Goal: Task Accomplishment & Management: Manage account settings

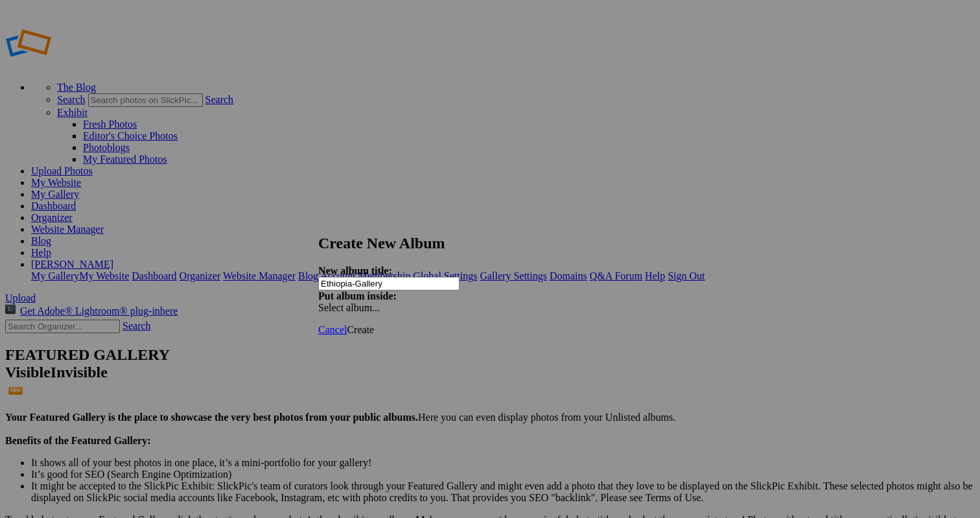
type input "Ethiopia-Gallery"
click at [374, 324] on span "Create" at bounding box center [360, 329] width 27 height 11
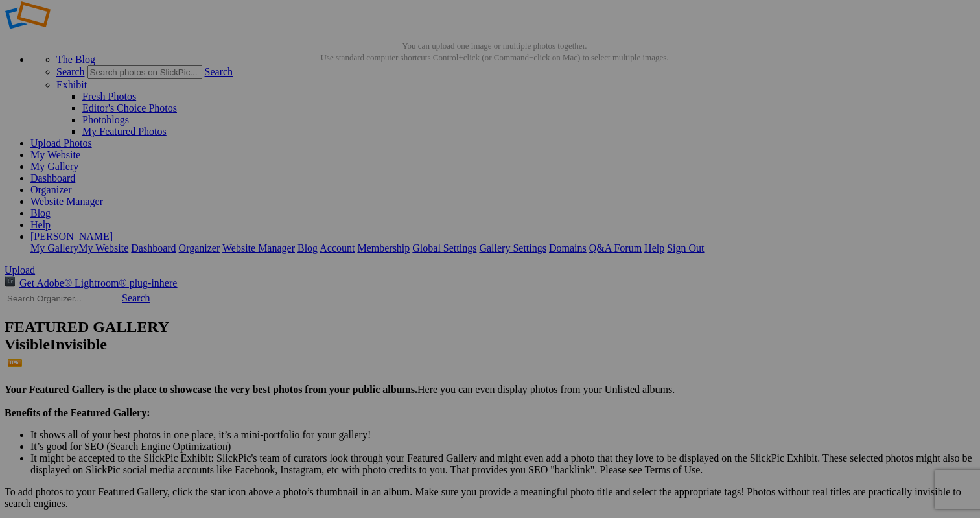
scroll to position [28, 0]
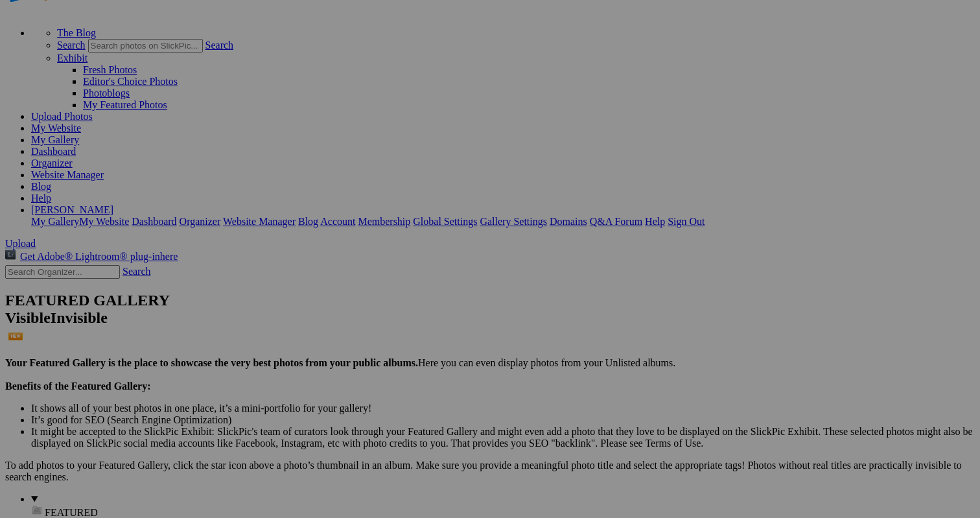
scroll to position [53, 0]
drag, startPoint x: 62, startPoint y: 454, endPoint x: 57, endPoint y: 198, distance: 256.7
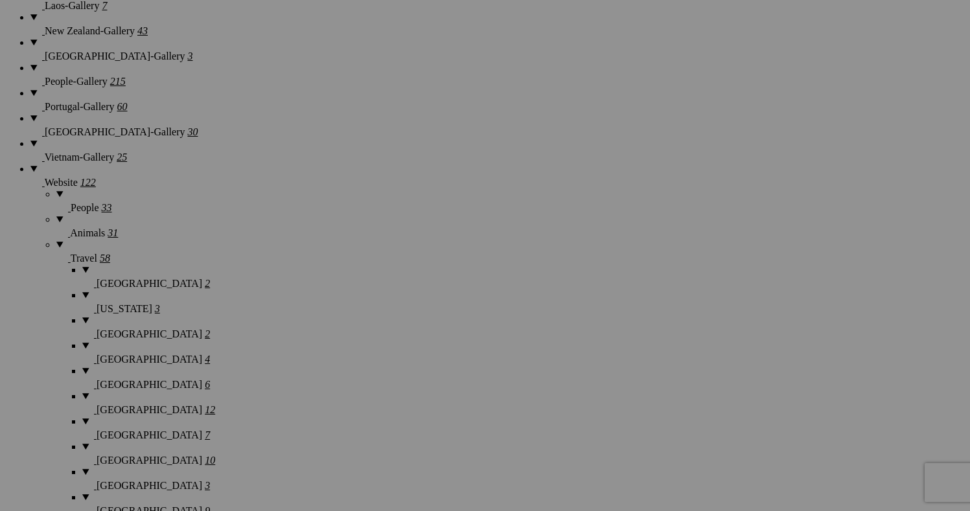
scroll to position [1332, 0]
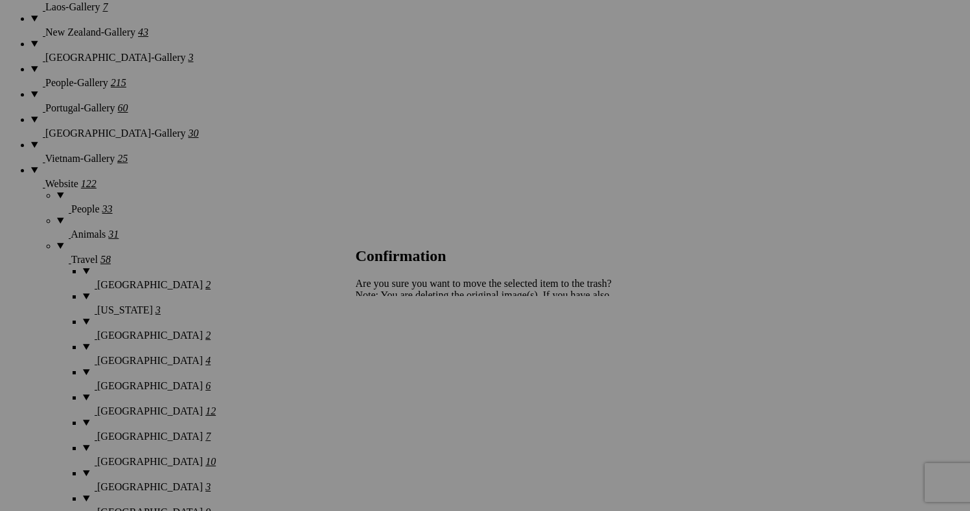
click at [399, 339] on span "Yes" at bounding box center [391, 340] width 15 height 11
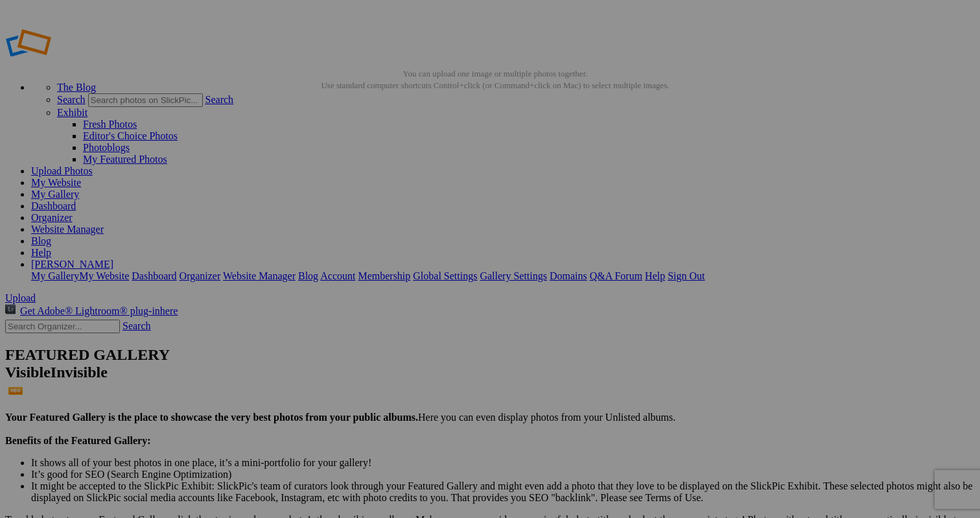
scroll to position [0, 0]
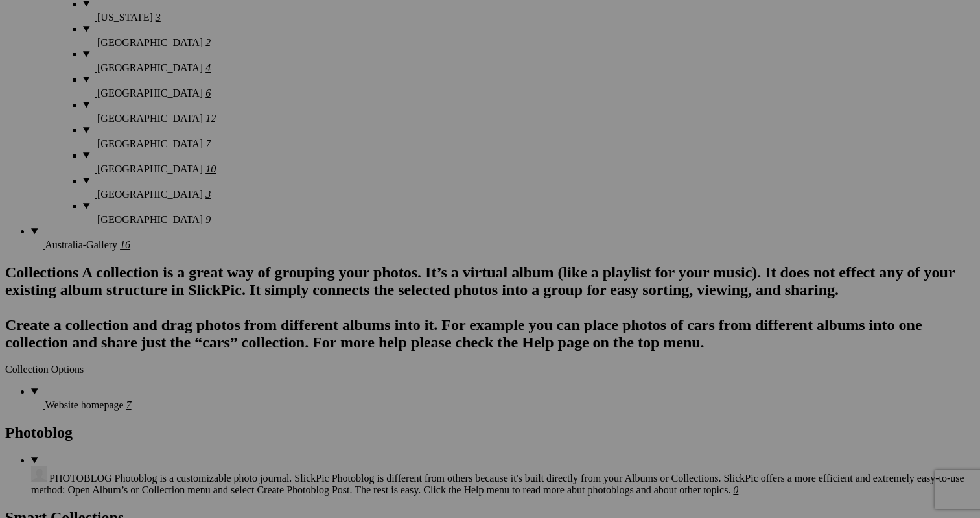
scroll to position [1630, 0]
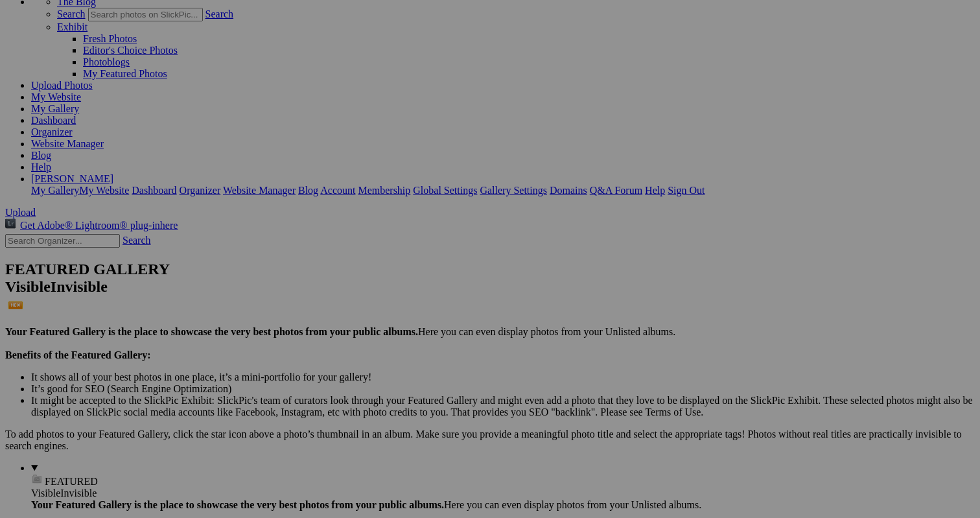
scroll to position [90, 0]
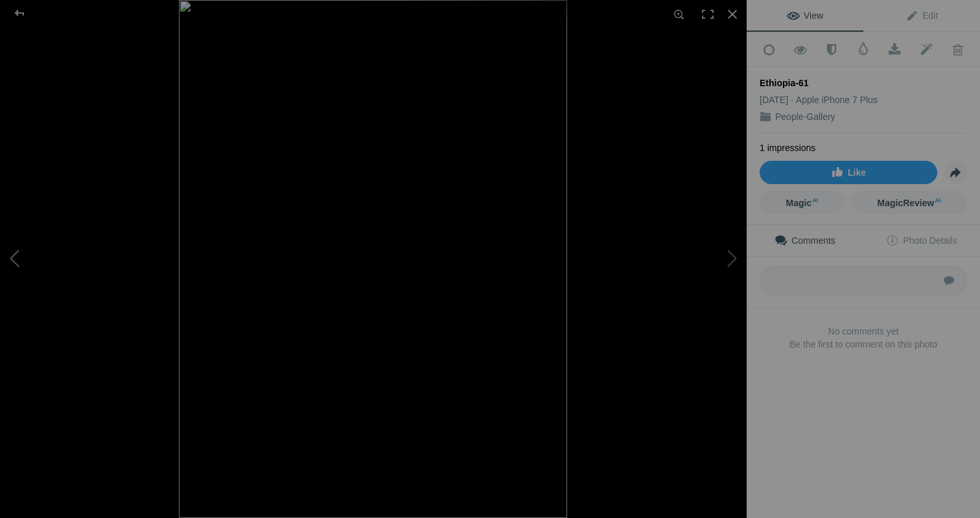
click at [21, 252] on button at bounding box center [48, 259] width 97 height 187
click at [20, 15] on div at bounding box center [19, 13] width 47 height 26
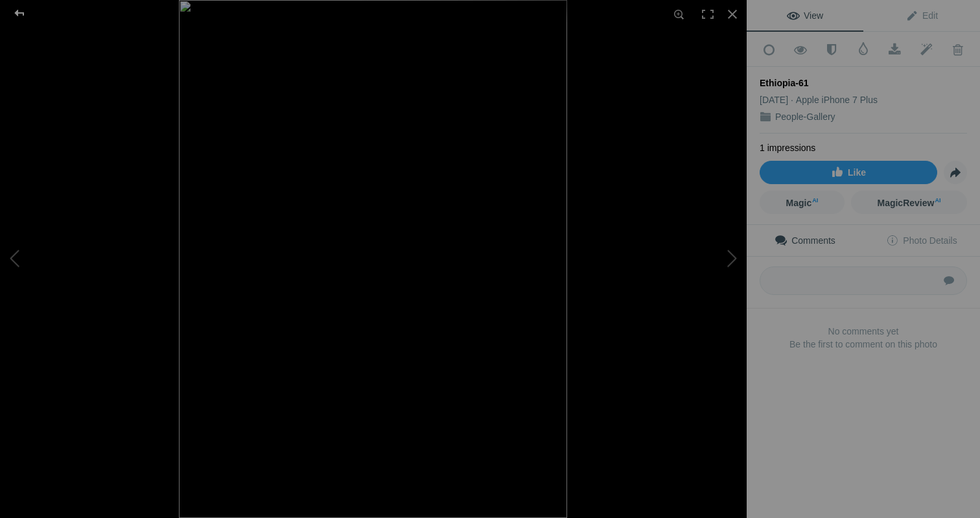
click at [21, 10] on div at bounding box center [19, 13] width 47 height 26
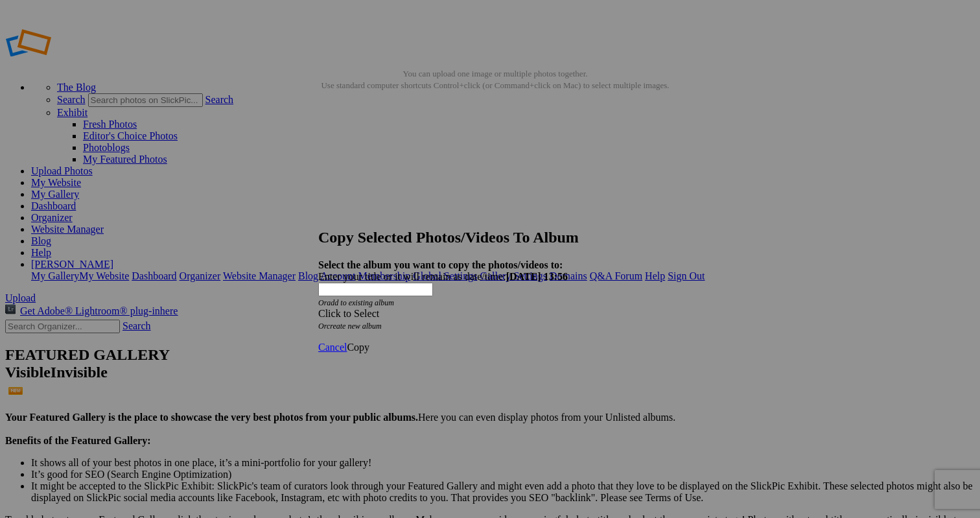
click at [462, 308] on div "Click to Select" at bounding box center [490, 314] width 344 height 12
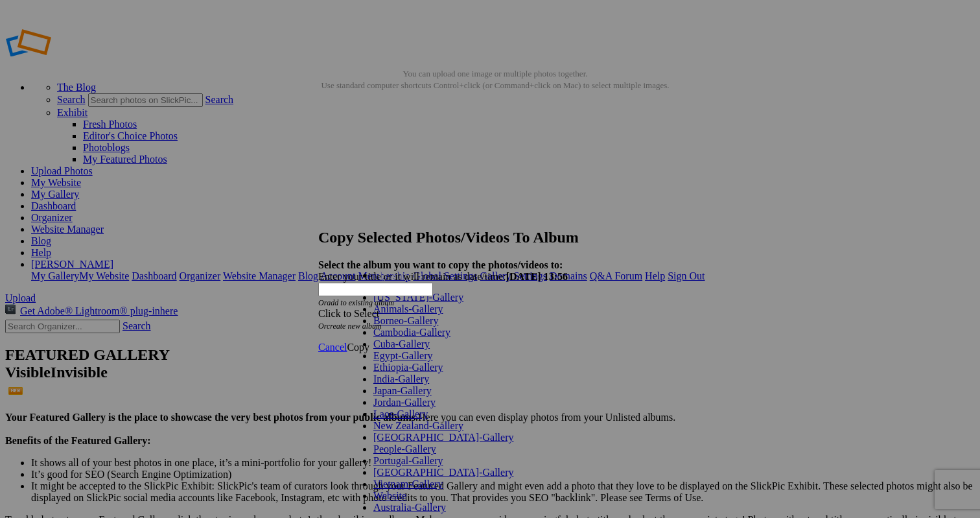
scroll to position [204, 0]
click at [406, 490] on span at bounding box center [406, 495] width 0 height 11
click at [399, 513] on link "People" at bounding box center [413, 518] width 29 height 11
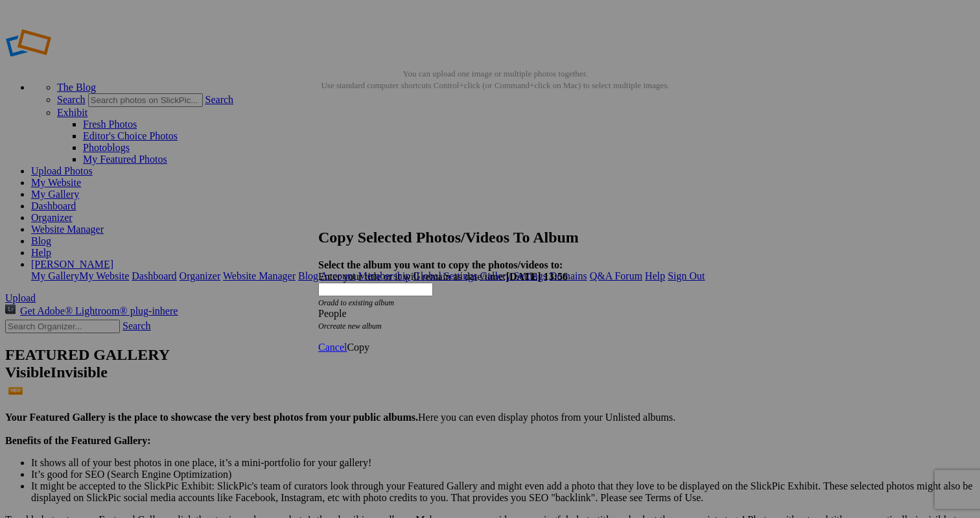
click at [369, 342] on span "Copy" at bounding box center [358, 347] width 23 height 11
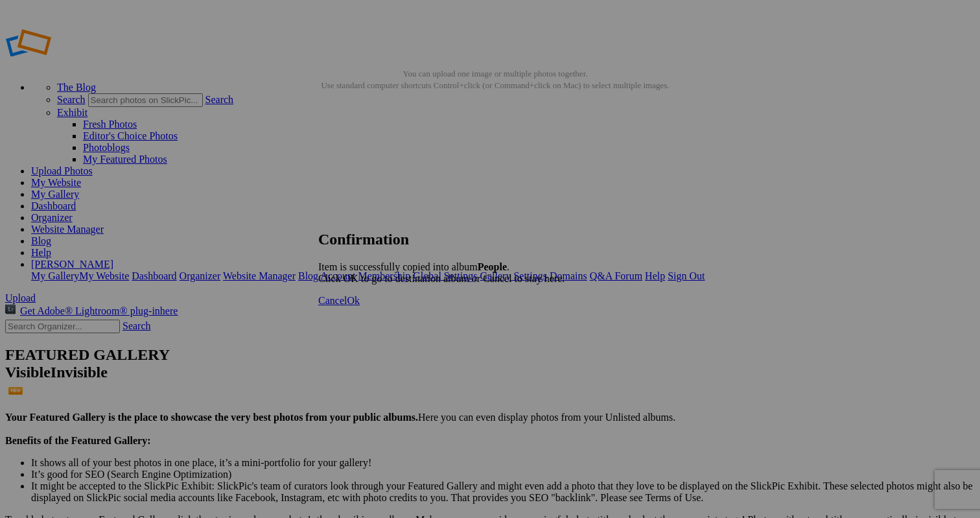
click at [360, 306] on span "Ok" at bounding box center [353, 300] width 13 height 11
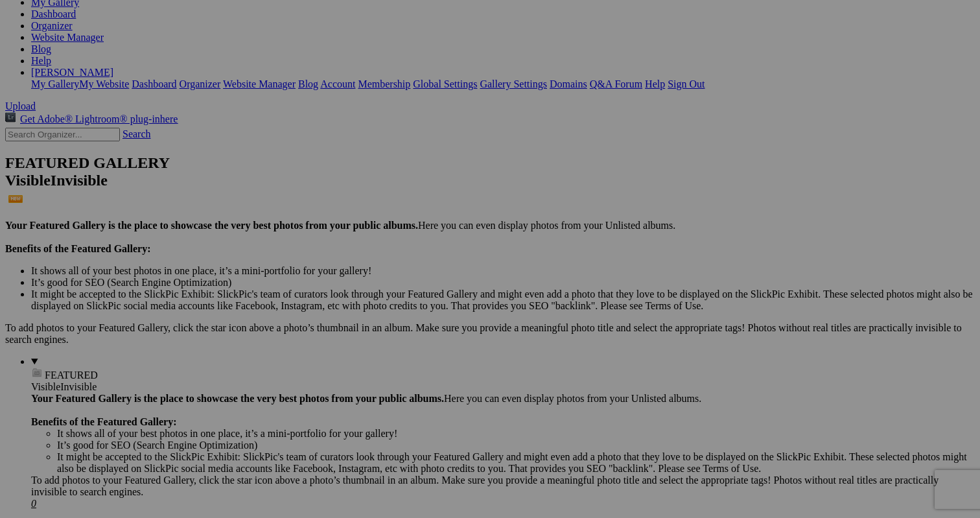
scroll to position [193, 0]
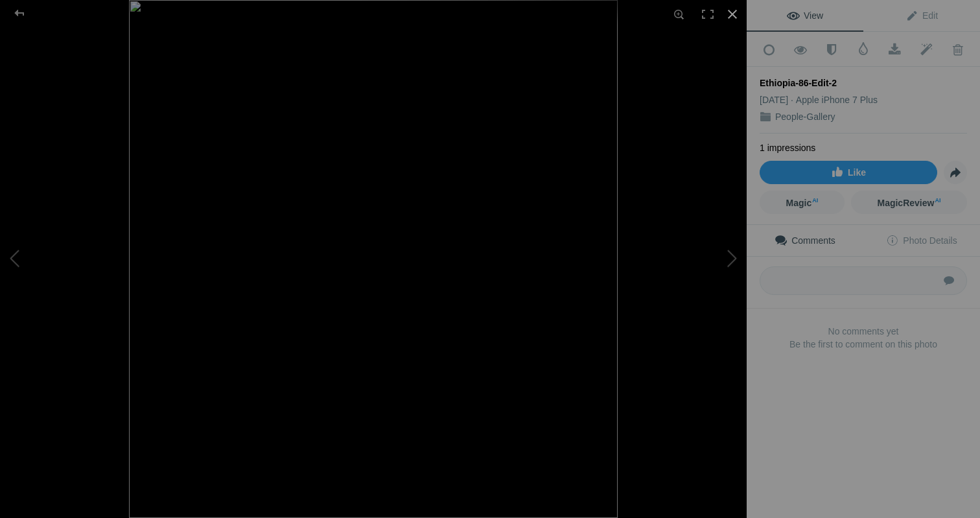
click at [734, 10] on div at bounding box center [732, 14] width 29 height 29
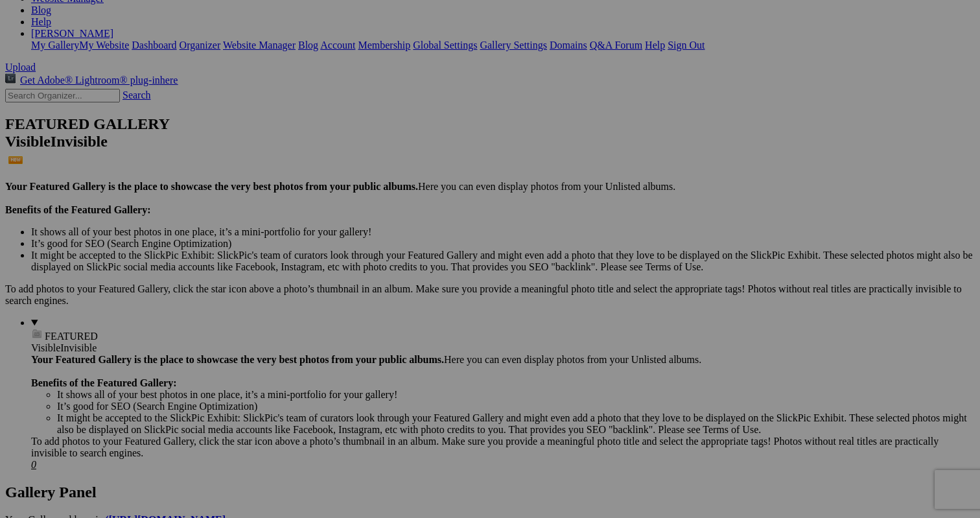
scroll to position [229, 0]
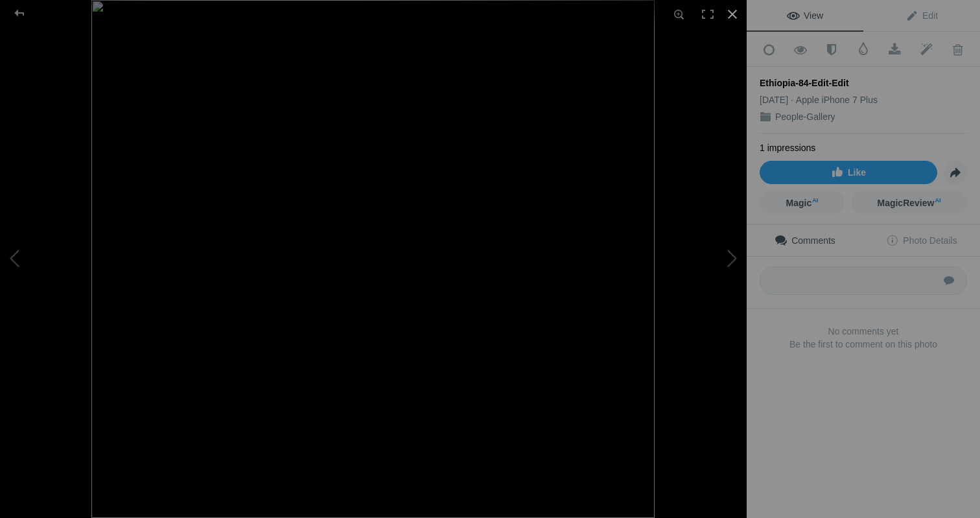
click at [735, 16] on div at bounding box center [732, 14] width 29 height 29
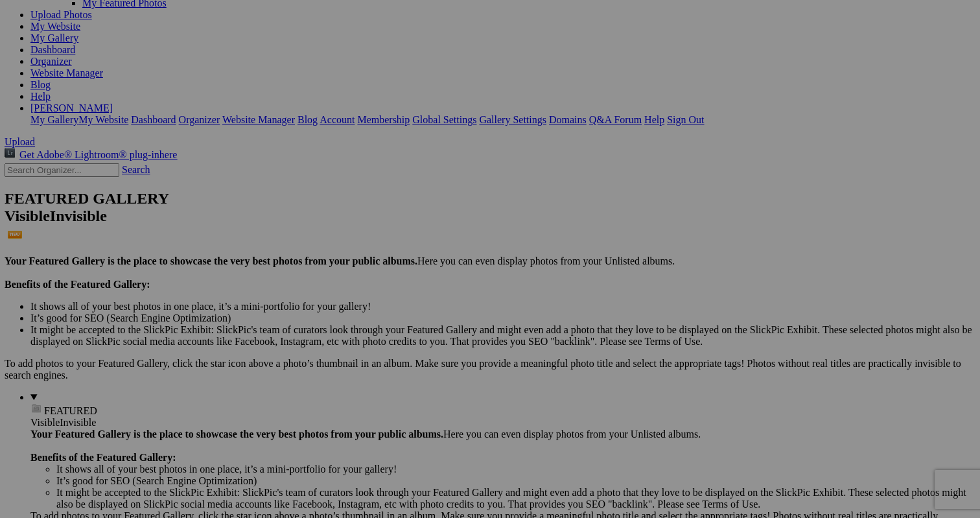
scroll to position [156, 0]
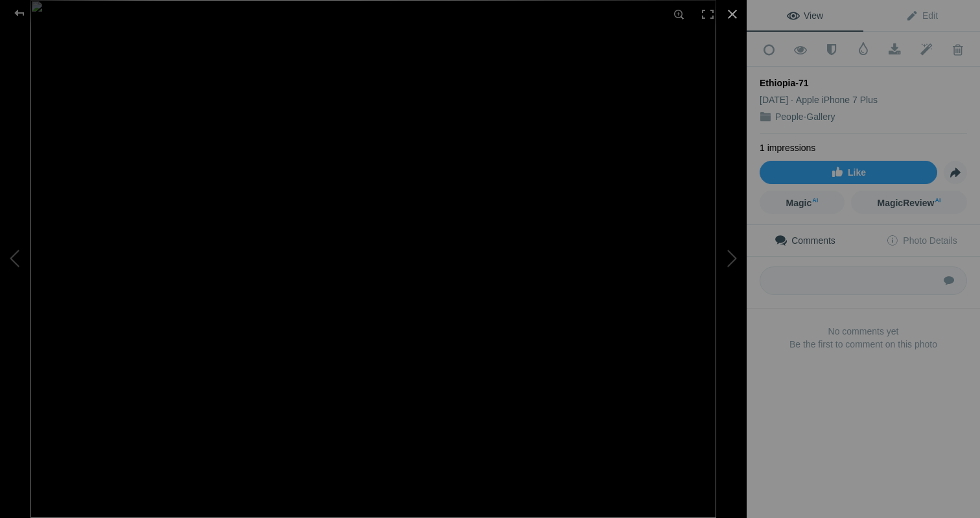
click at [730, 14] on div at bounding box center [732, 14] width 29 height 29
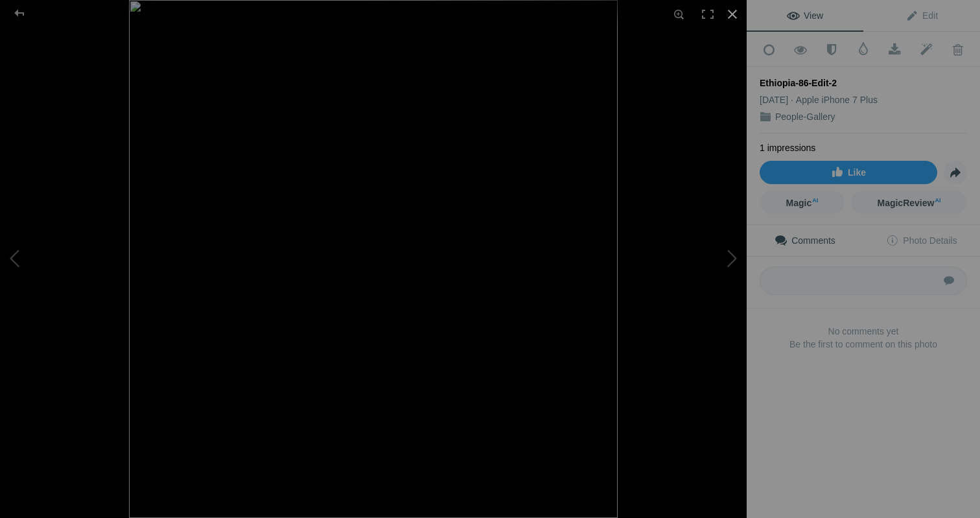
click at [727, 16] on div at bounding box center [732, 14] width 29 height 29
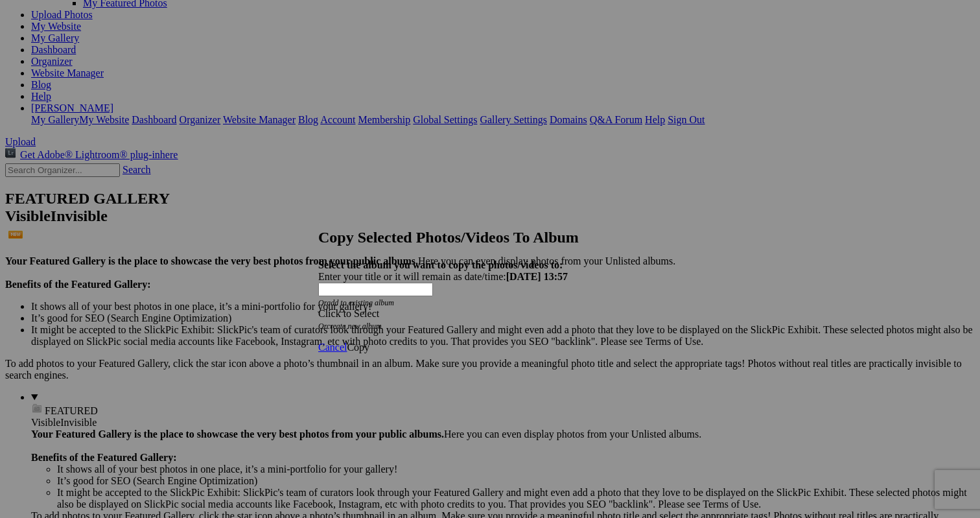
click at [557, 308] on div "Click to Select" at bounding box center [490, 314] width 344 height 12
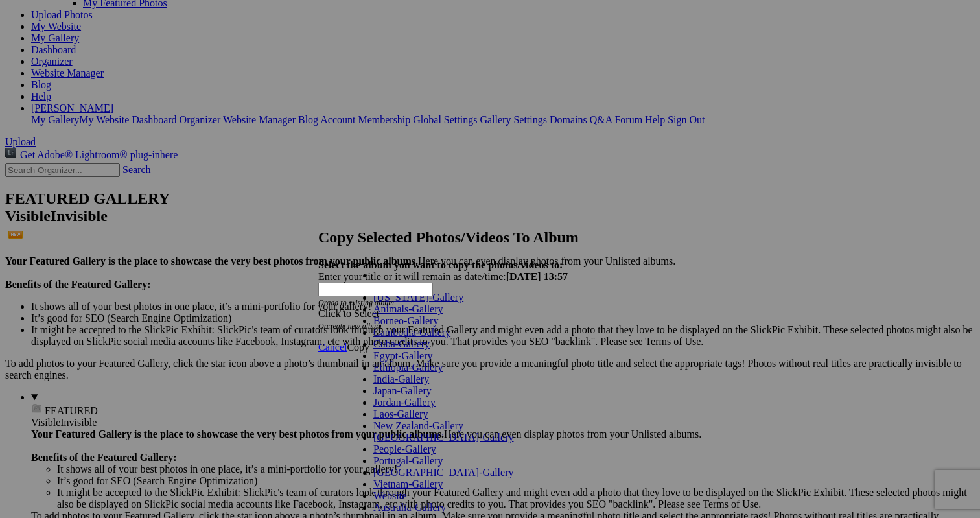
scroll to position [196, 0]
click at [404, 443] on link "People-Gallery" at bounding box center [404, 448] width 63 height 11
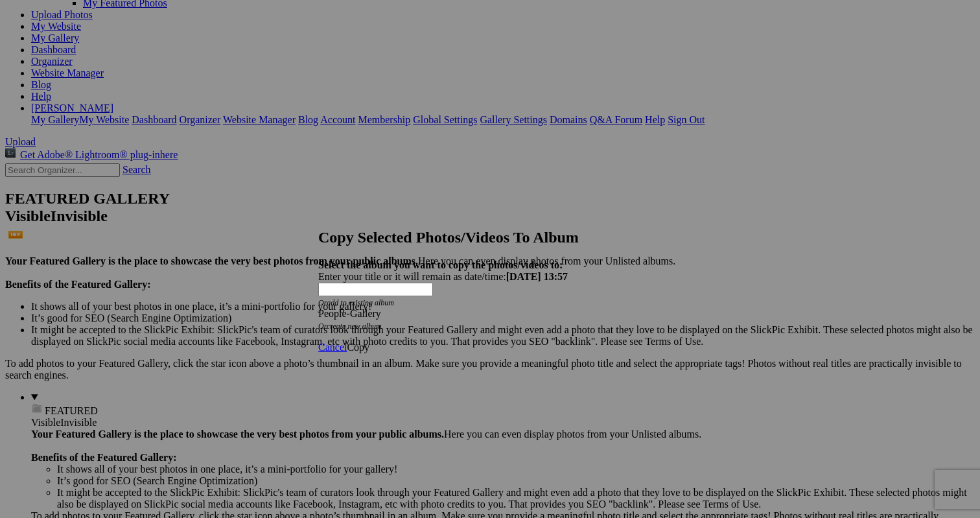
click at [369, 342] on span "Copy" at bounding box center [358, 347] width 23 height 11
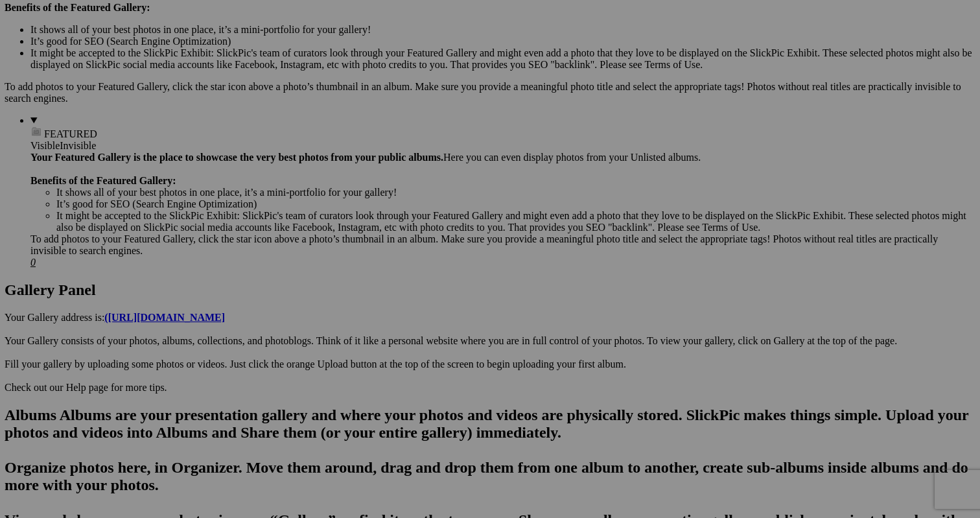
scroll to position [433, 0]
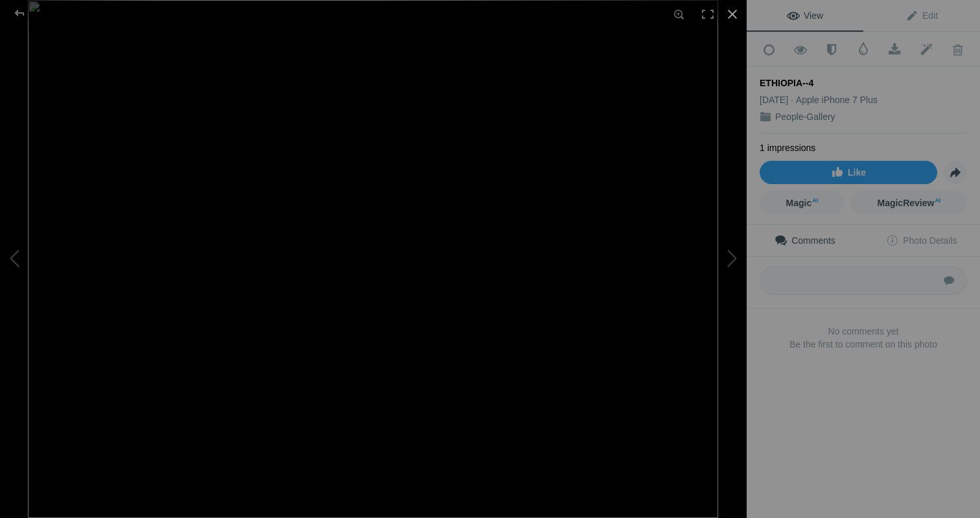
click at [731, 11] on div at bounding box center [732, 14] width 29 height 29
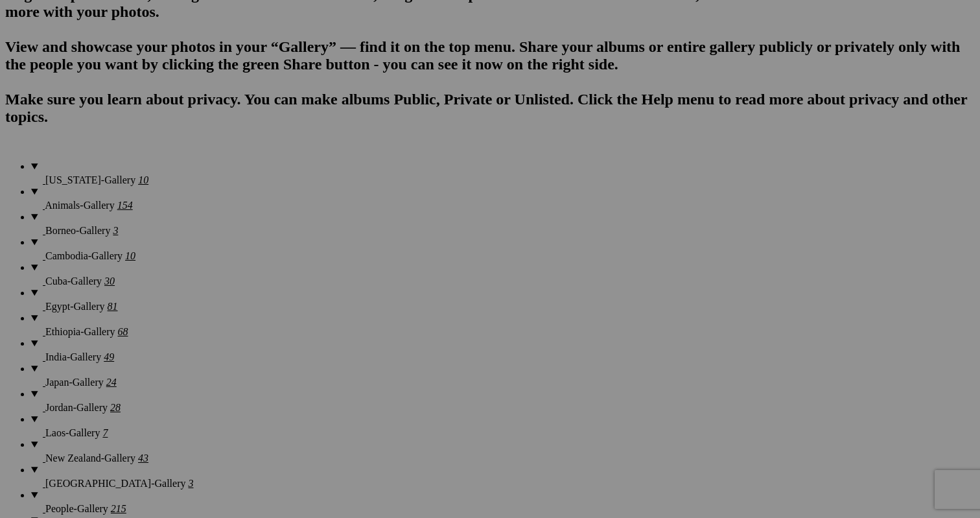
scroll to position [909, 0]
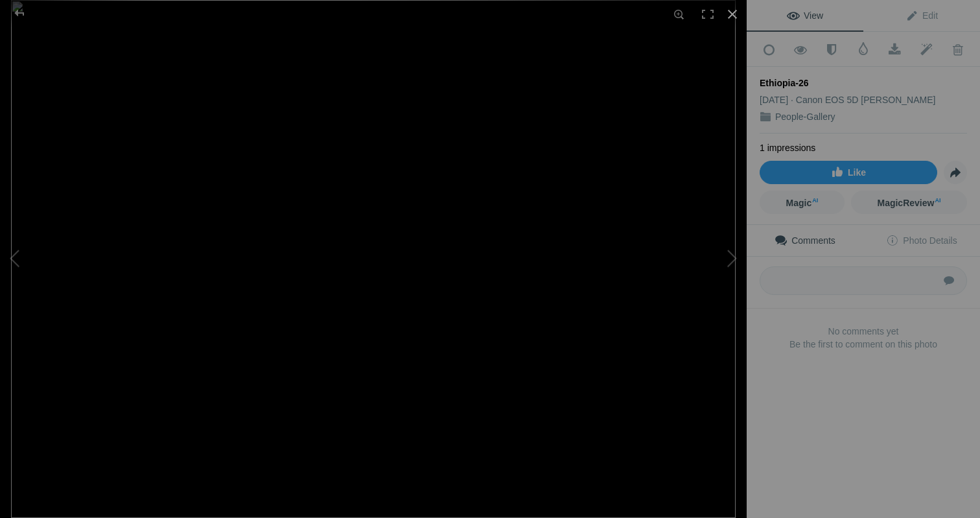
click at [732, 14] on div at bounding box center [732, 14] width 29 height 29
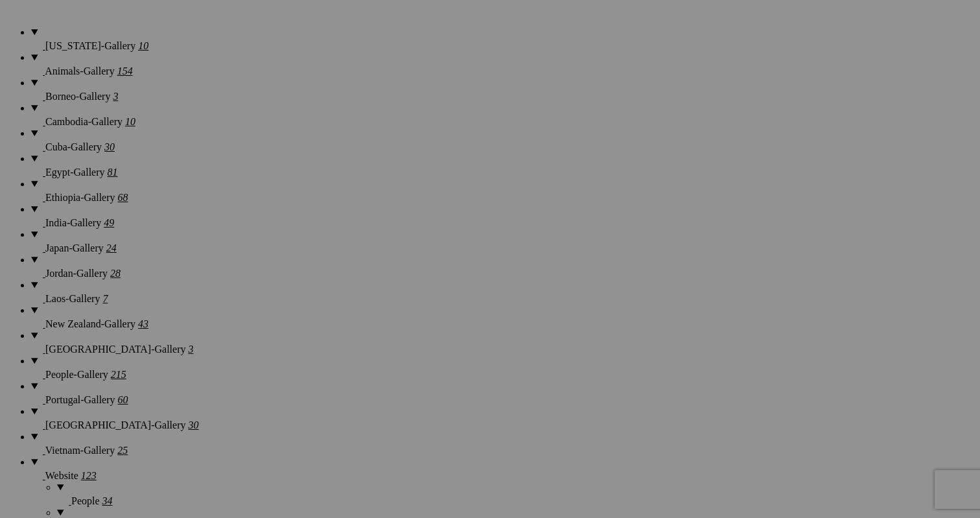
scroll to position [1050, 0]
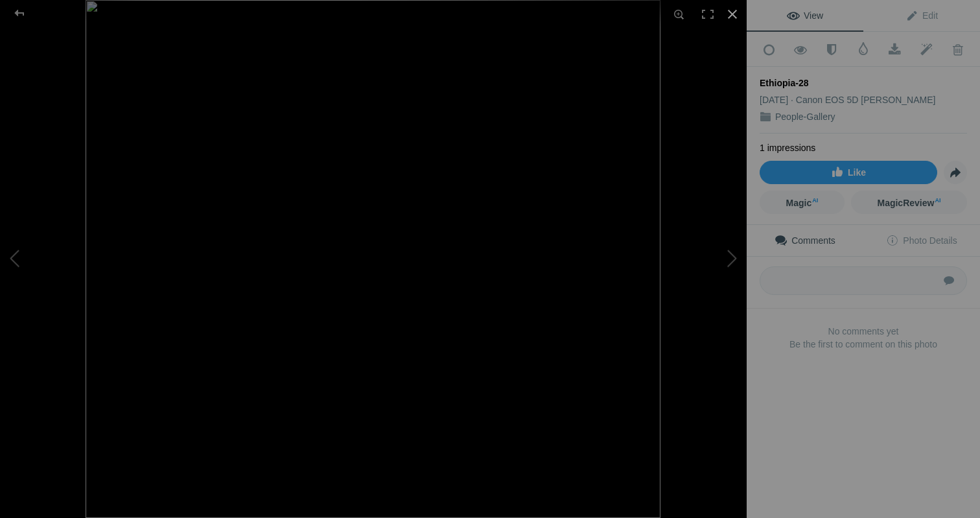
click at [728, 14] on div at bounding box center [732, 14] width 29 height 29
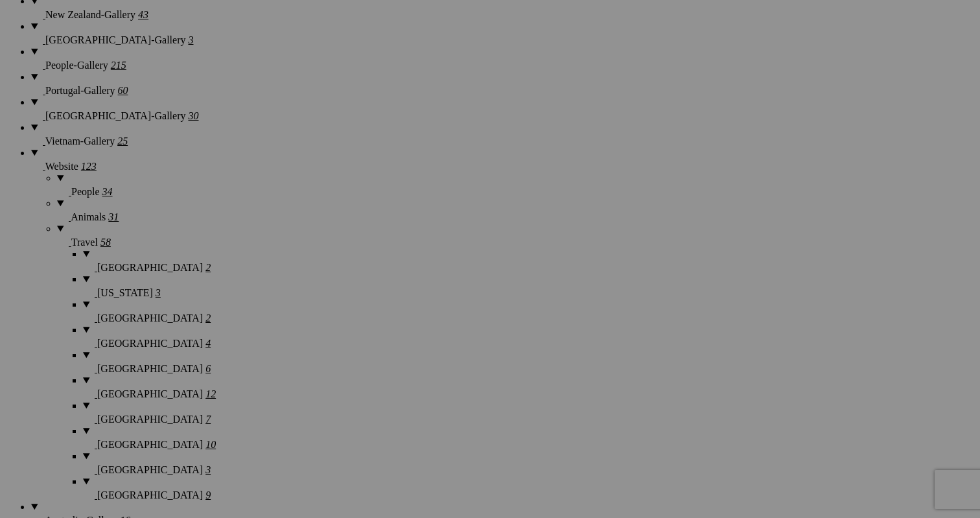
scroll to position [1353, 0]
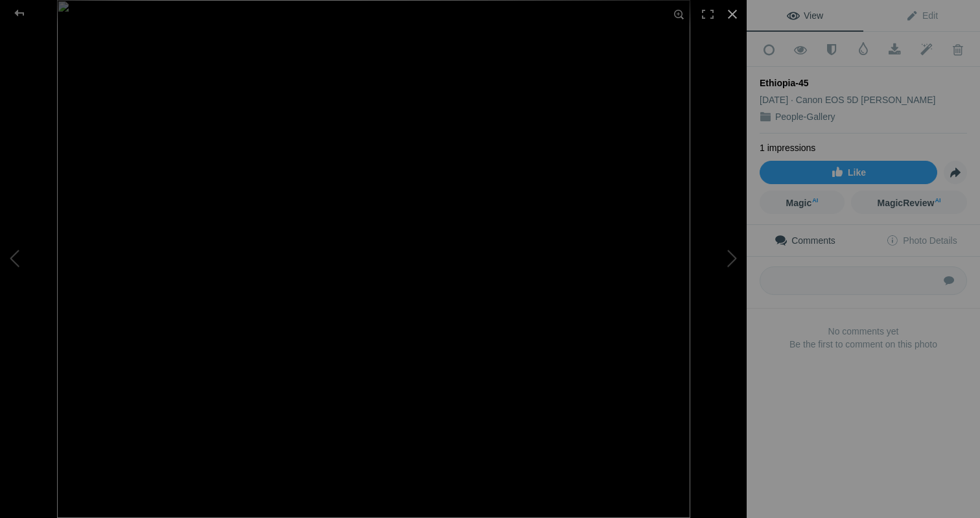
click at [729, 7] on div at bounding box center [732, 14] width 29 height 29
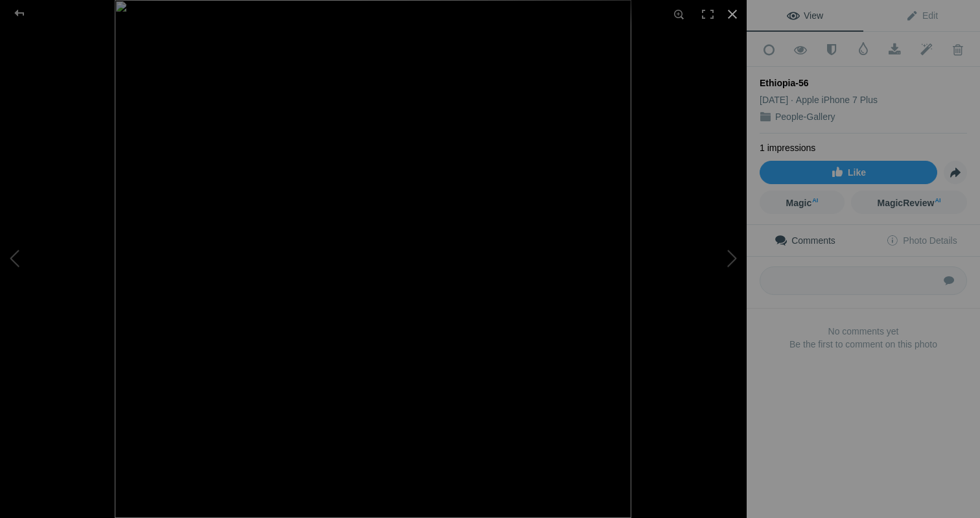
click at [729, 14] on div at bounding box center [732, 14] width 29 height 29
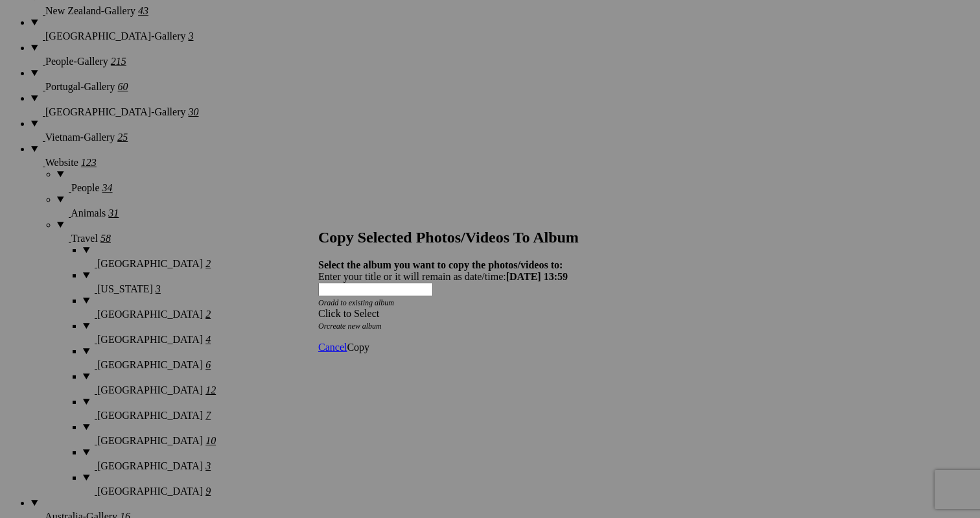
click at [318, 308] on span at bounding box center [318, 313] width 0 height 11
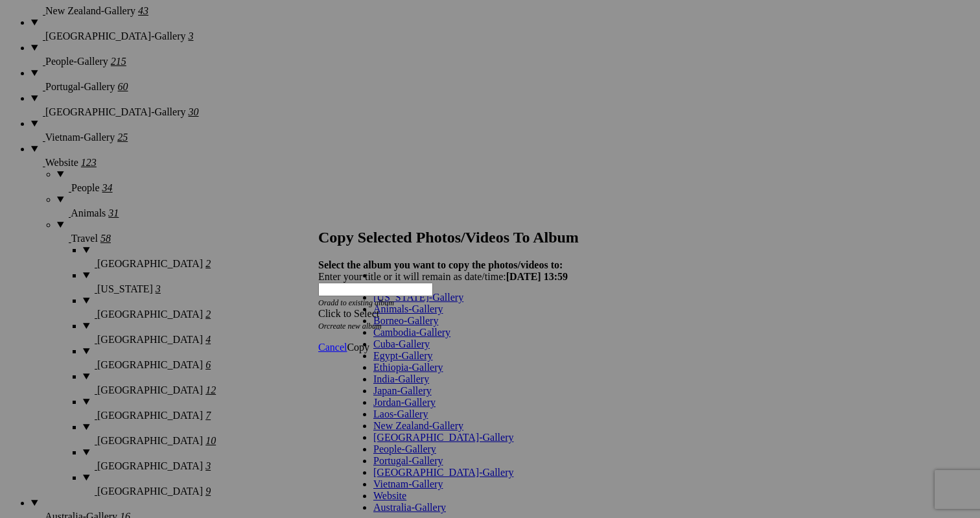
scroll to position [0, 0]
click at [544, 266] on div "My Albums Alaska-Gallery Animals-Gallery Borneo-Gallery Cambodia-Gallery Cuba-G…" at bounding box center [464, 268] width 234 height 18
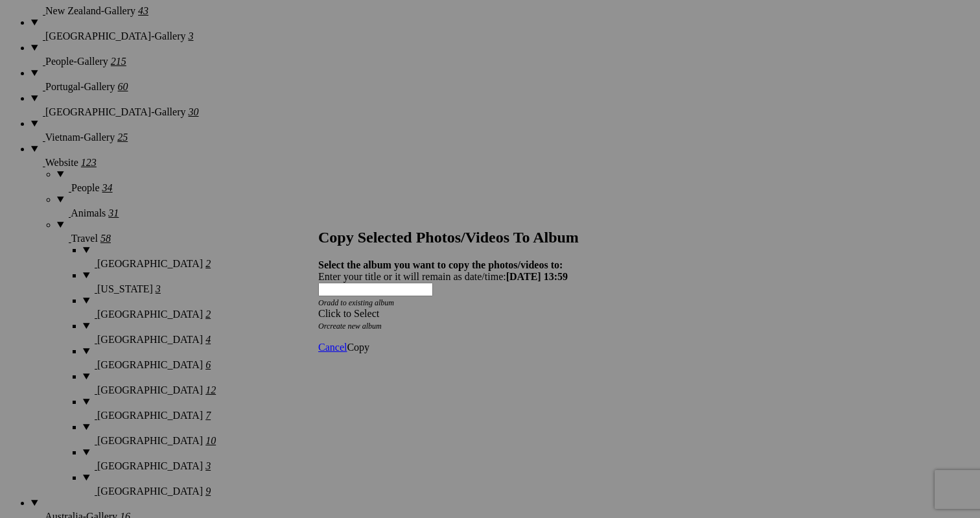
click at [318, 308] on span at bounding box center [318, 313] width 0 height 11
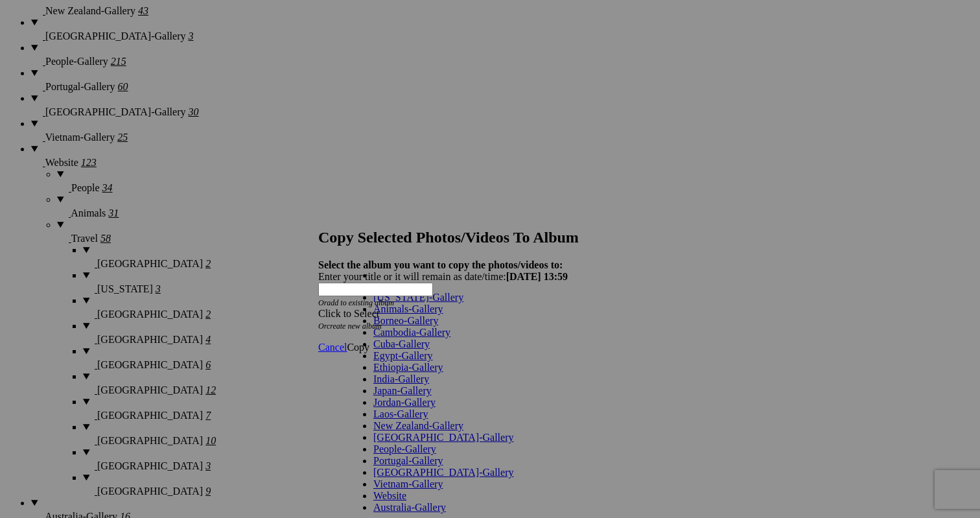
scroll to position [204, 0]
click at [406, 490] on span at bounding box center [406, 495] width 0 height 11
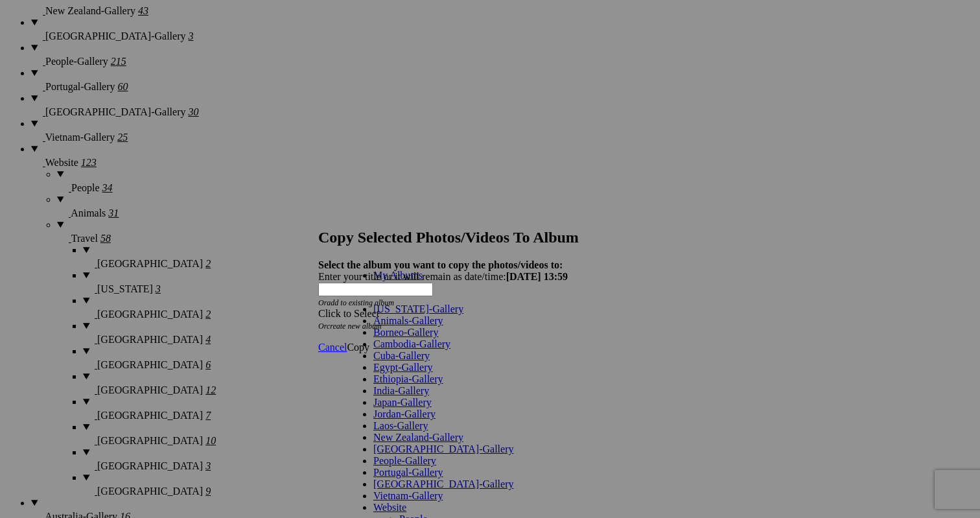
click at [427, 513] on link "People" at bounding box center [413, 518] width 29 height 11
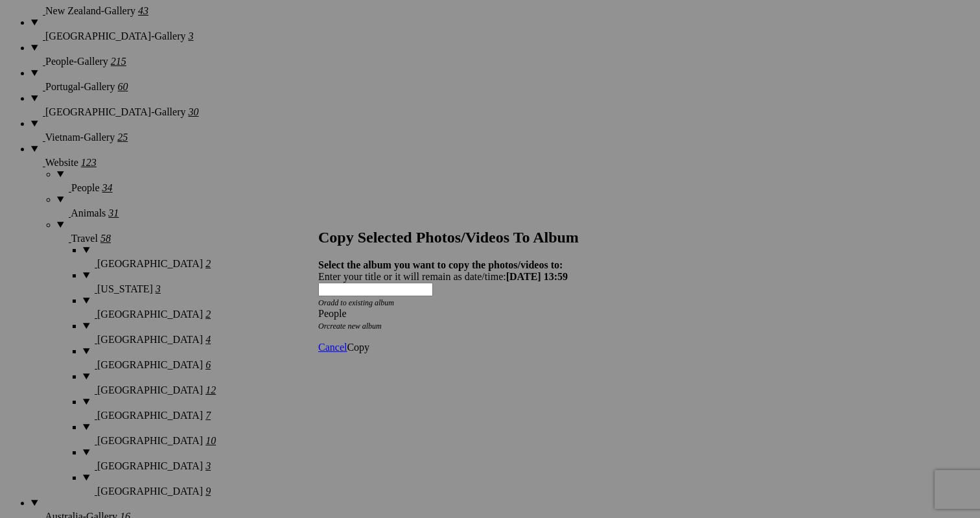
click at [369, 342] on span "Copy" at bounding box center [358, 347] width 23 height 11
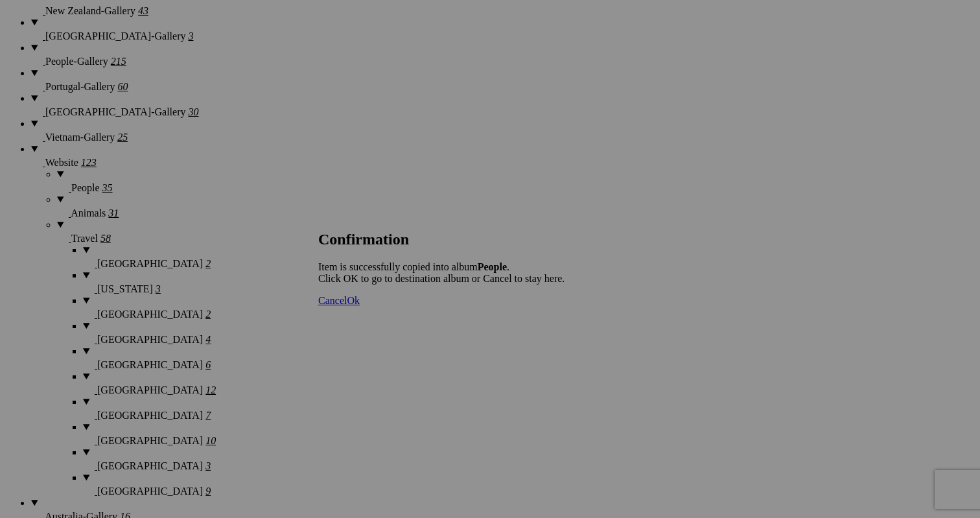
click at [565, 307] on div "Cancel Ok" at bounding box center [441, 301] width 246 height 12
click at [360, 306] on link "Ok" at bounding box center [353, 300] width 13 height 11
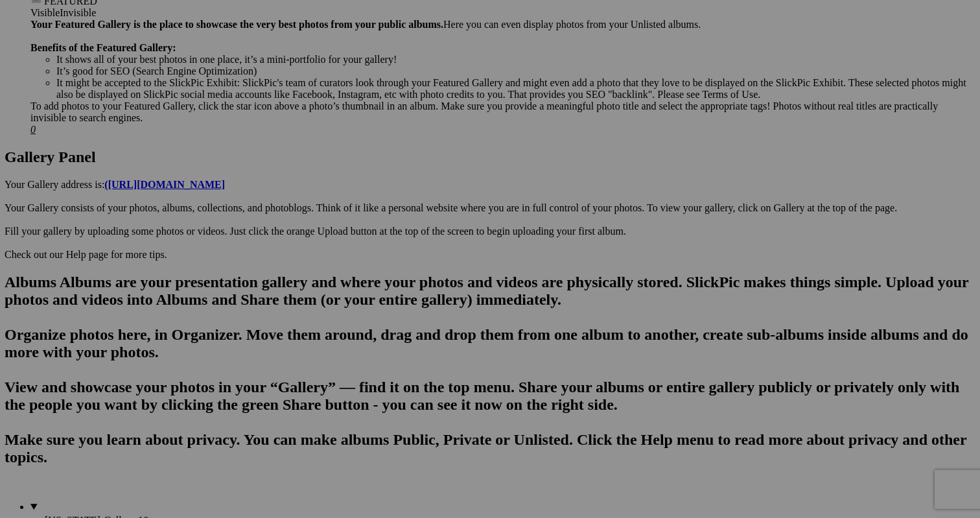
scroll to position [566, 0]
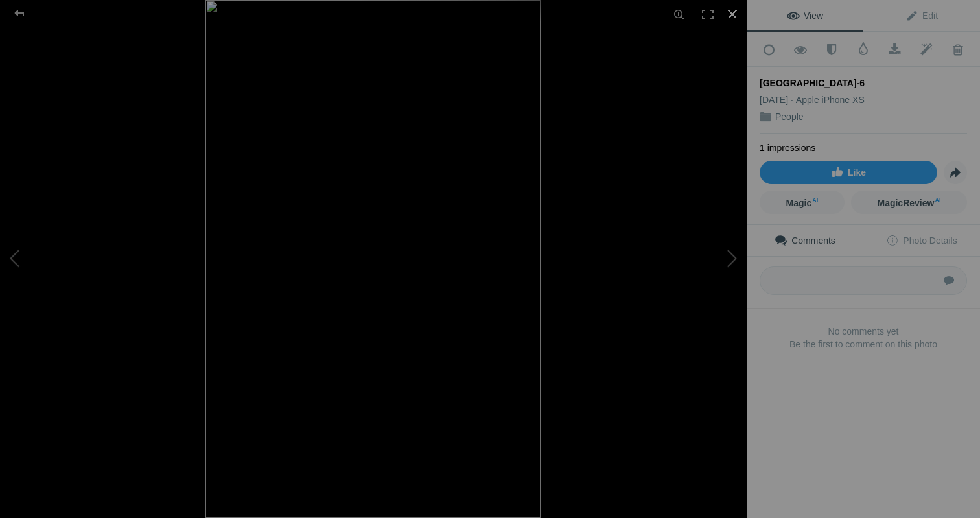
click at [731, 14] on div at bounding box center [732, 14] width 29 height 29
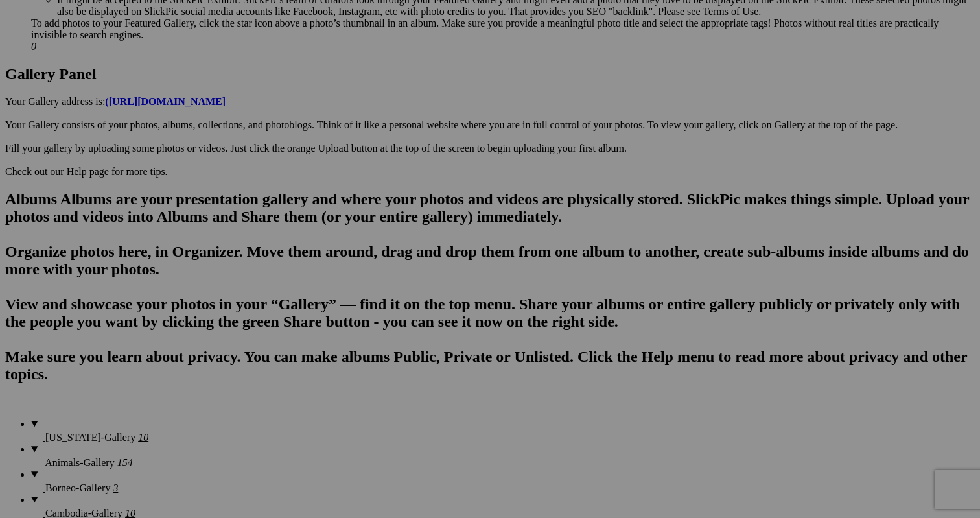
scroll to position [650, 0]
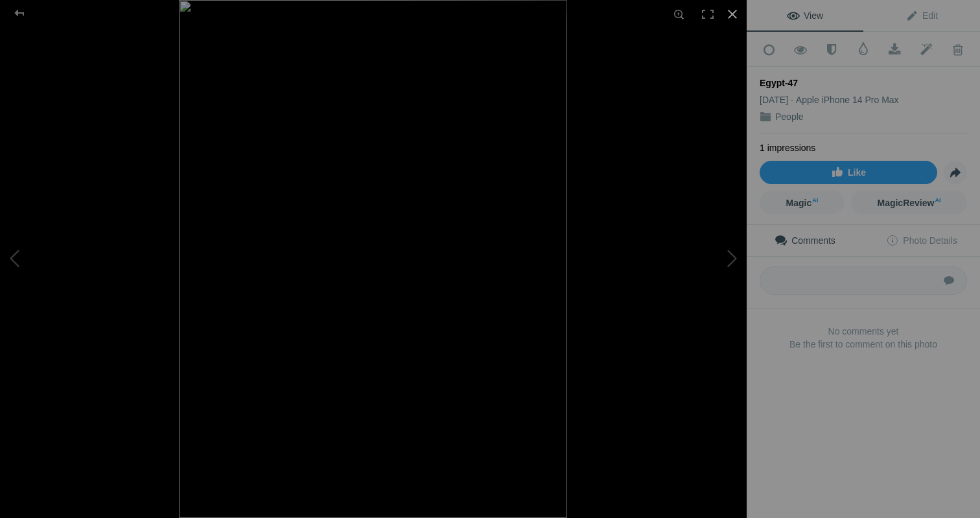
click at [729, 13] on div at bounding box center [732, 14] width 29 height 29
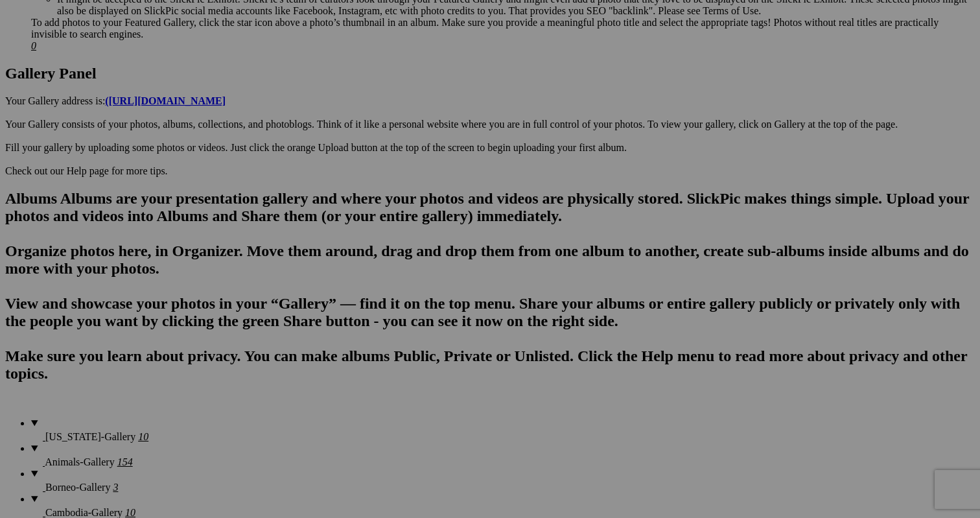
scroll to position [655, 0]
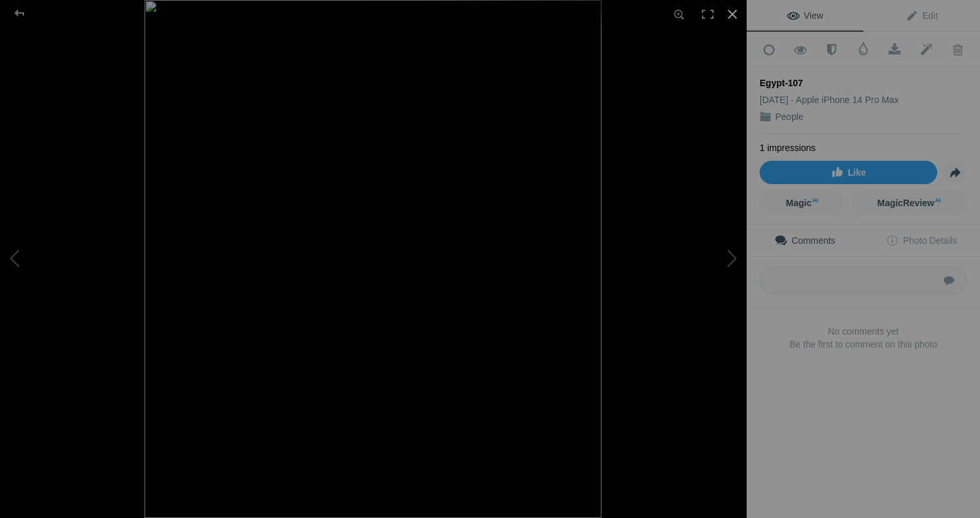
click at [729, 14] on div at bounding box center [732, 14] width 29 height 29
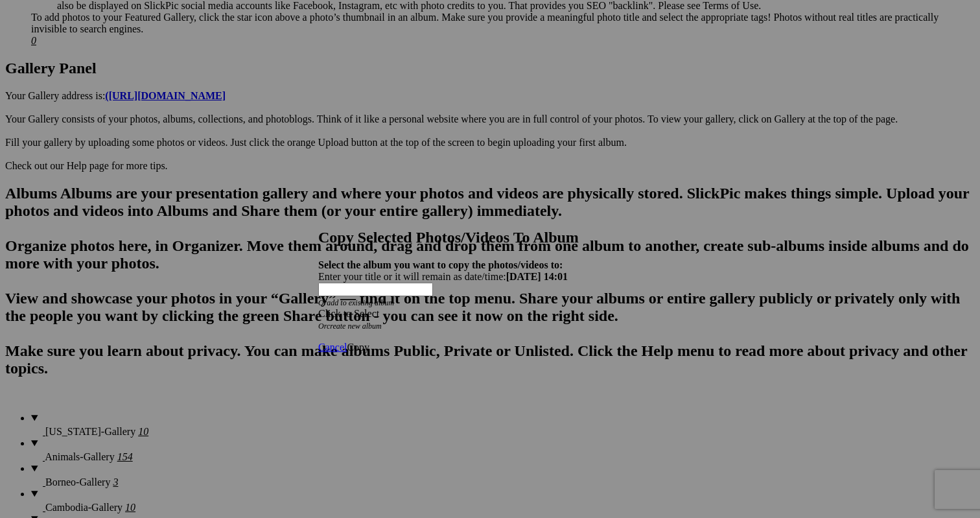
click at [318, 308] on span at bounding box center [318, 313] width 0 height 11
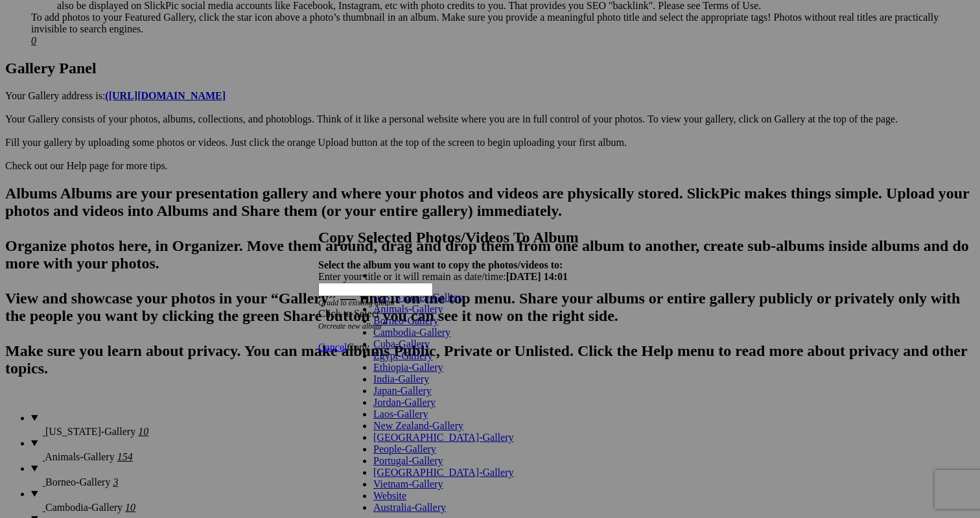
scroll to position [204, 0]
click at [406, 490] on link "Website" at bounding box center [389, 495] width 33 height 11
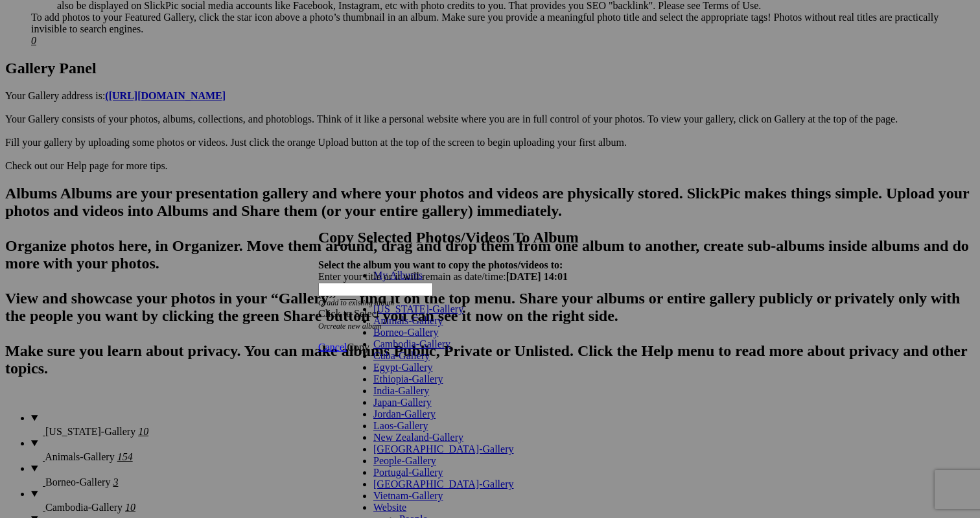
click at [422, 513] on link "People" at bounding box center [413, 518] width 29 height 11
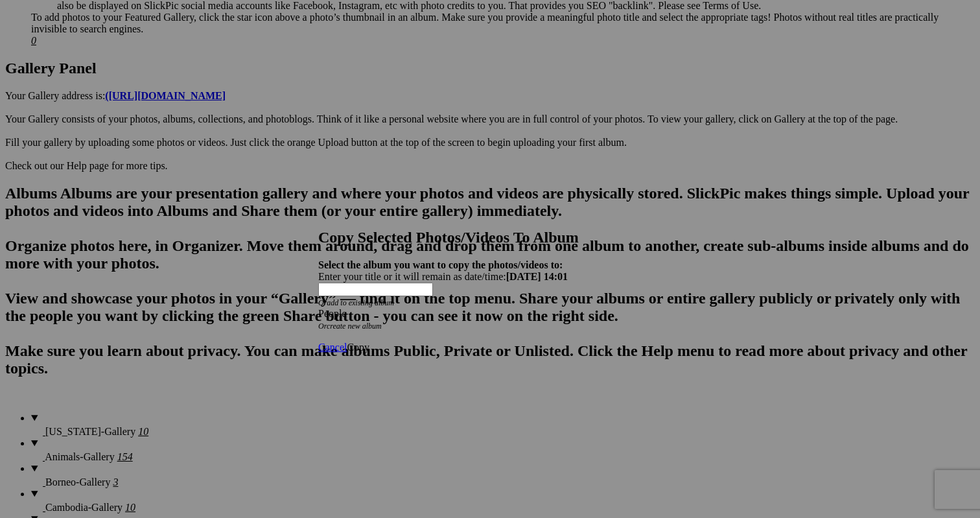
click at [369, 342] on link "Copy" at bounding box center [358, 347] width 23 height 11
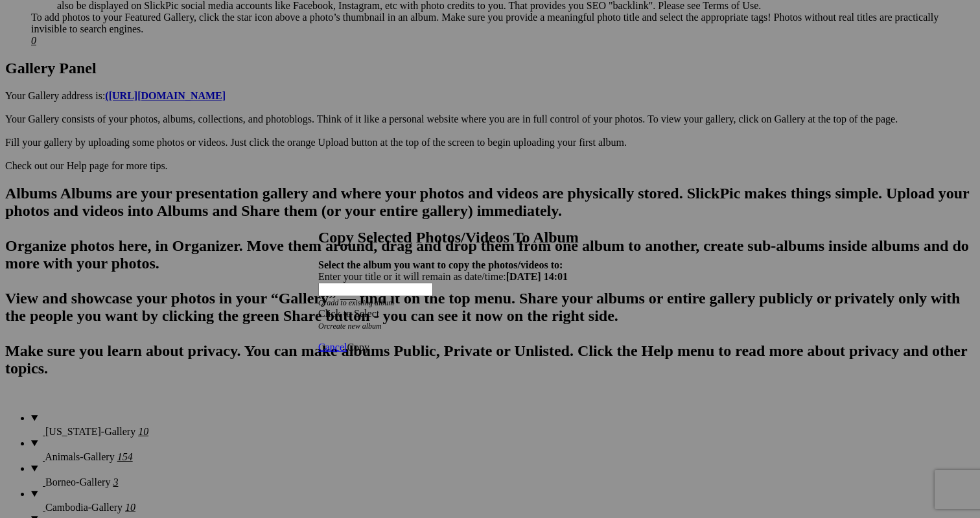
click at [318, 308] on span at bounding box center [318, 313] width 0 height 11
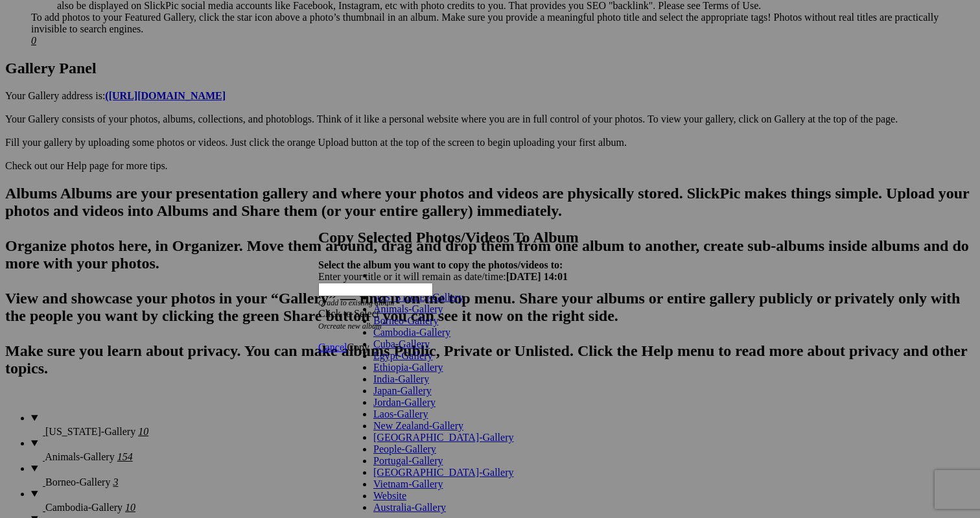
click at [406, 490] on span at bounding box center [406, 495] width 0 height 11
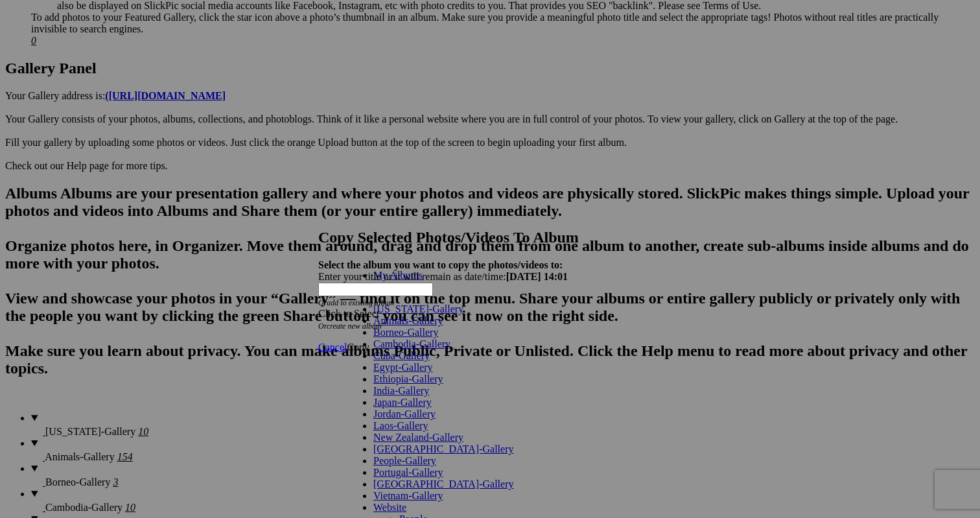
click at [399, 513] on link "People" at bounding box center [413, 518] width 29 height 11
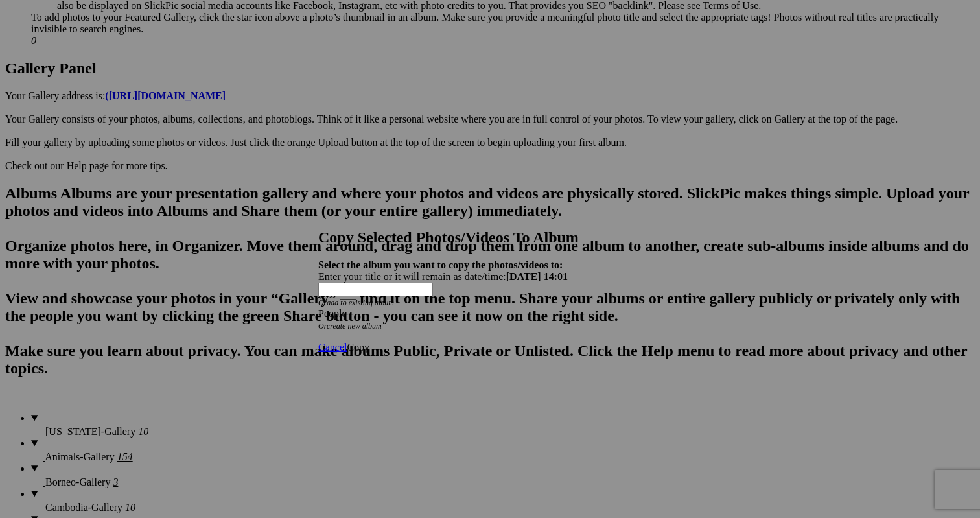
click at [369, 342] on span "Copy" at bounding box center [358, 347] width 23 height 11
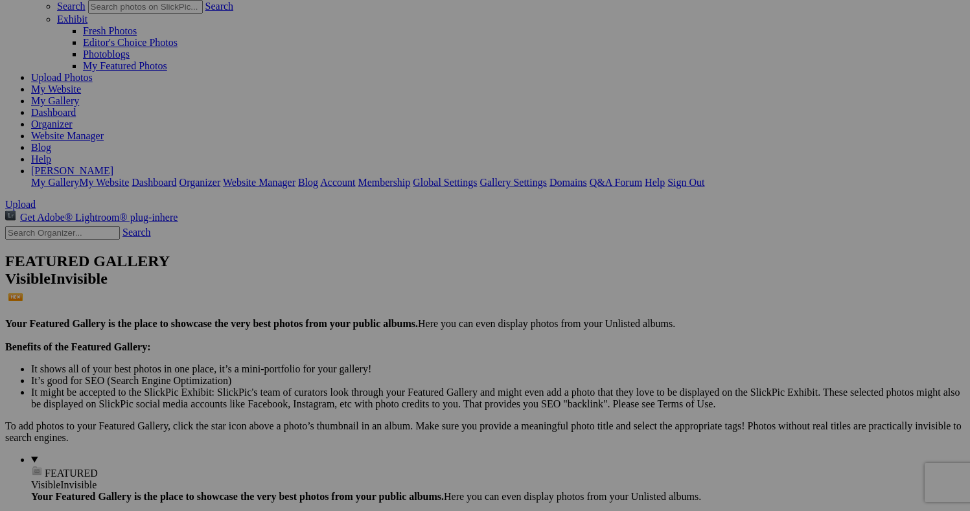
scroll to position [93, 0]
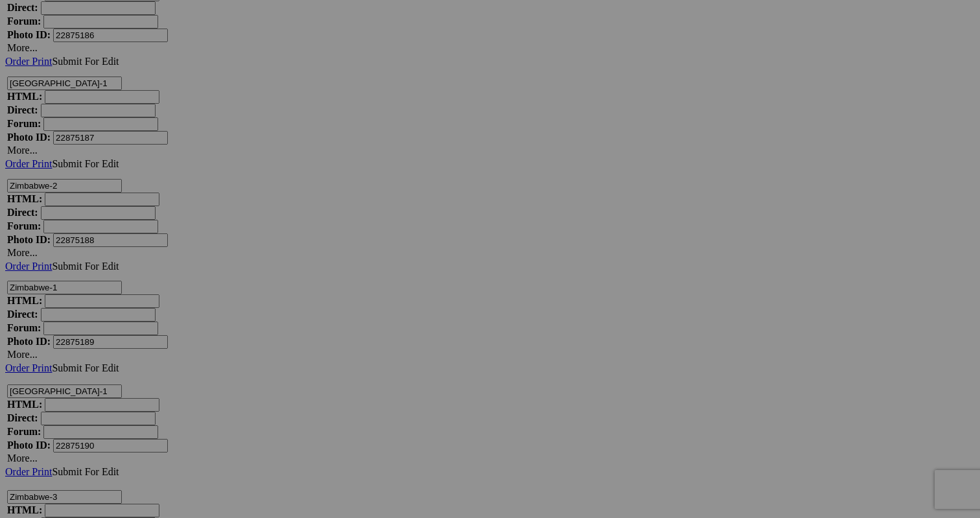
scroll to position [3960, 0]
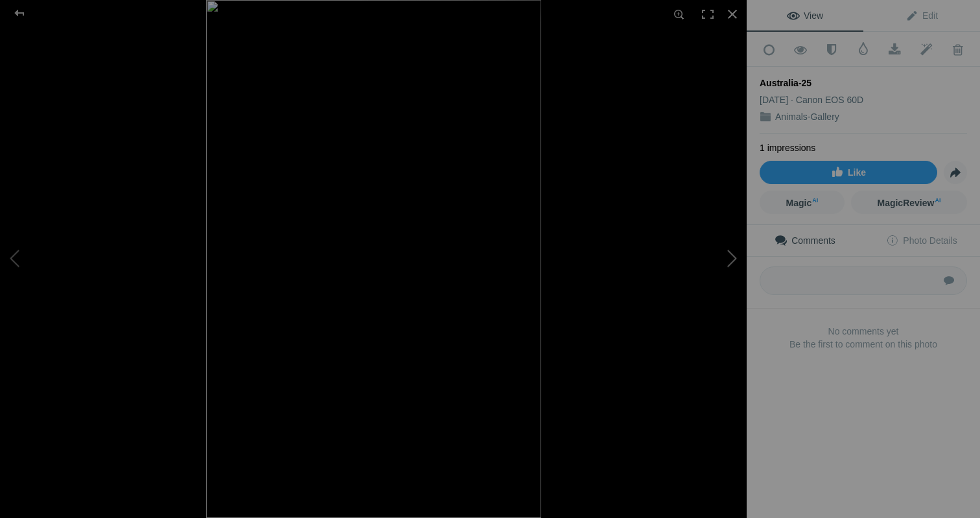
click at [733, 253] on button at bounding box center [698, 259] width 97 height 187
click at [729, 21] on div at bounding box center [732, 14] width 29 height 29
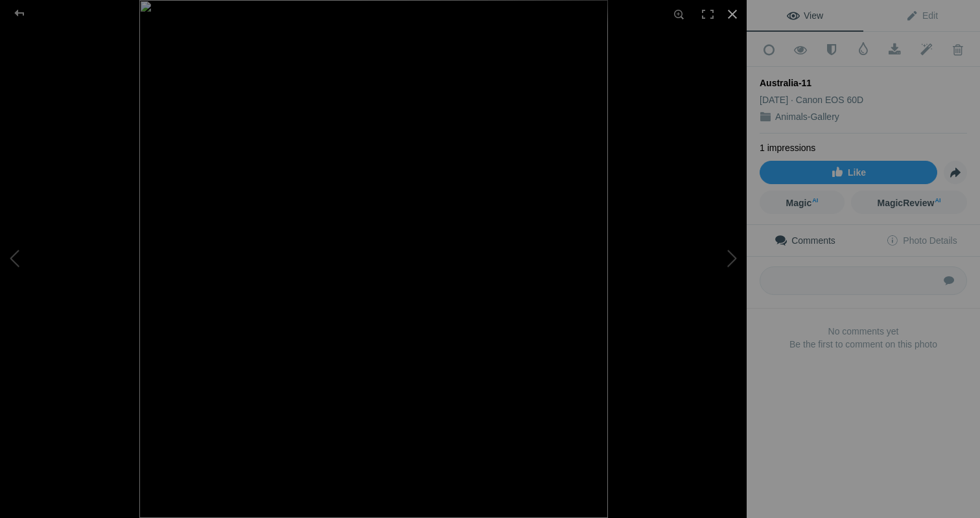
click at [728, 13] on div at bounding box center [732, 14] width 29 height 29
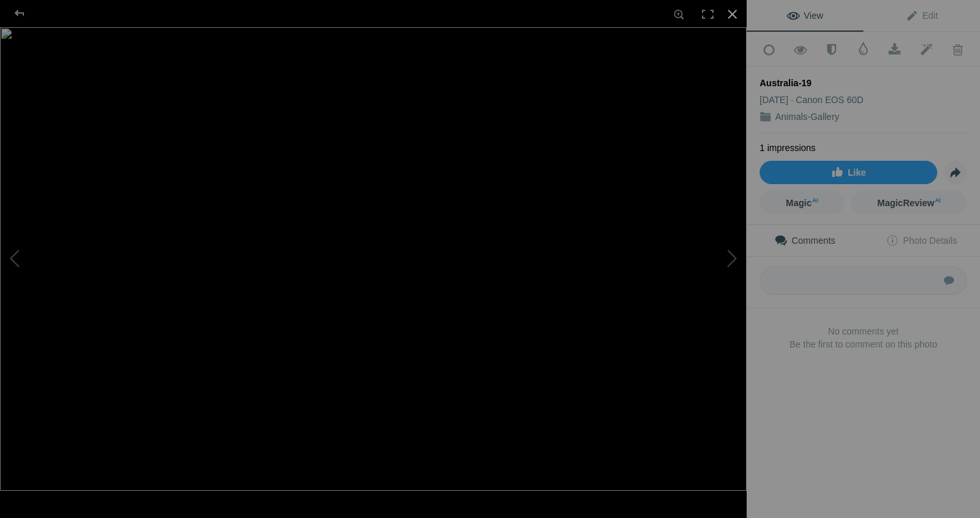
click at [733, 12] on div at bounding box center [732, 14] width 29 height 29
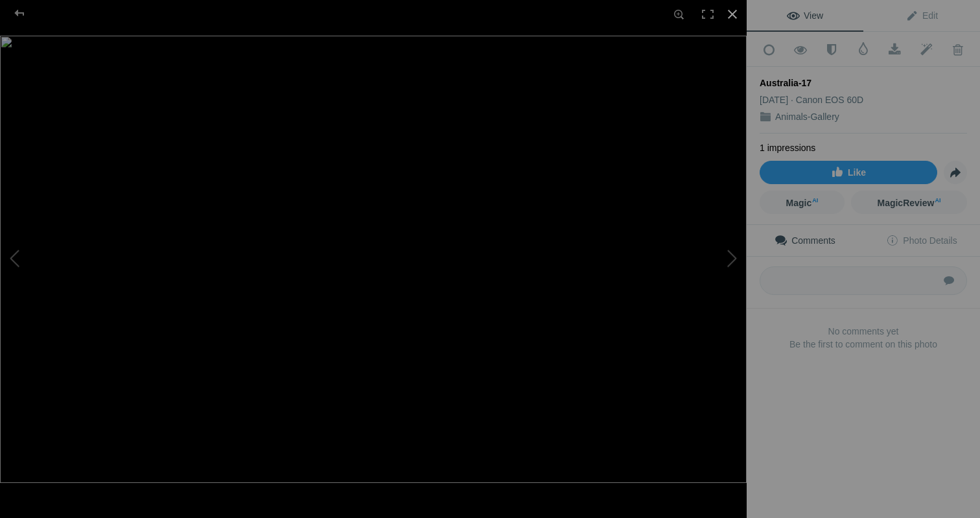
click at [734, 13] on div at bounding box center [732, 14] width 29 height 29
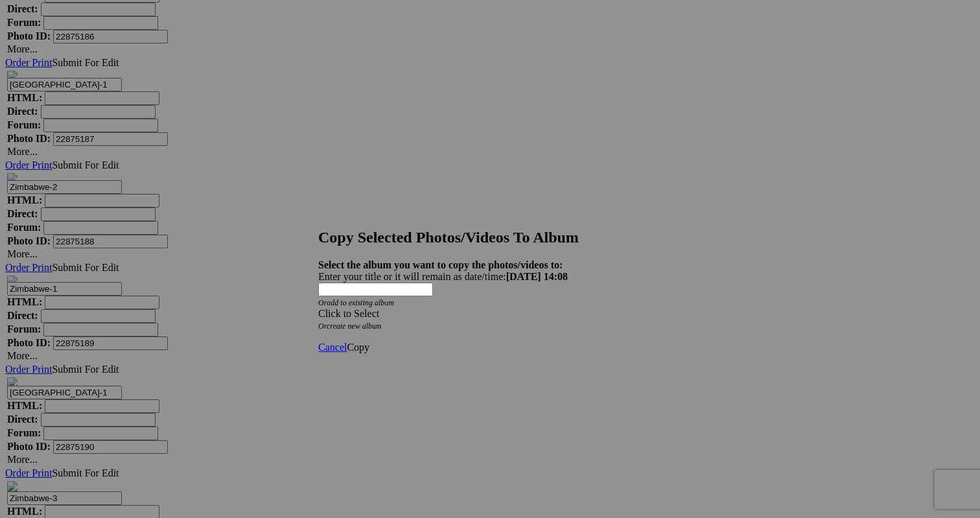
click at [522, 308] on div "Click to Select" at bounding box center [490, 314] width 344 height 12
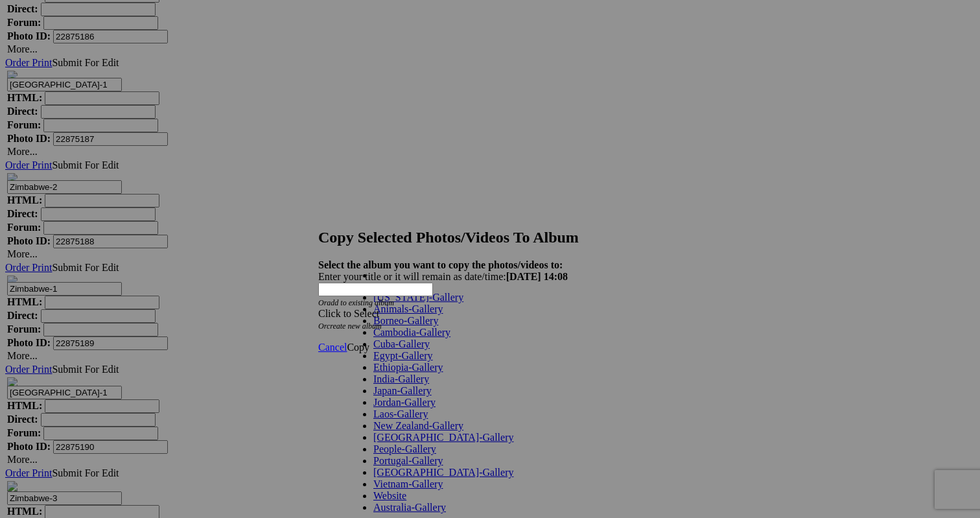
scroll to position [204, 0]
click at [406, 490] on link "Website" at bounding box center [389, 495] width 33 height 11
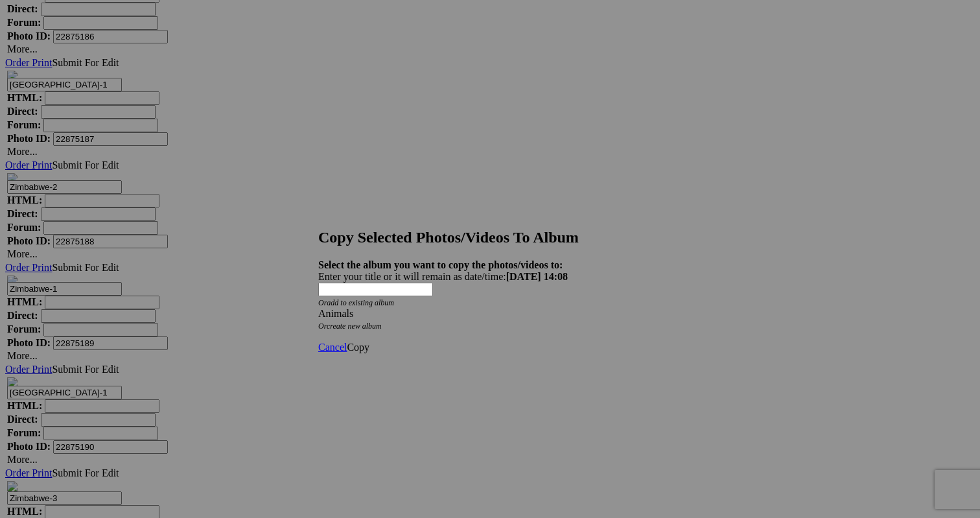
click at [369, 342] on span "Copy" at bounding box center [358, 347] width 23 height 11
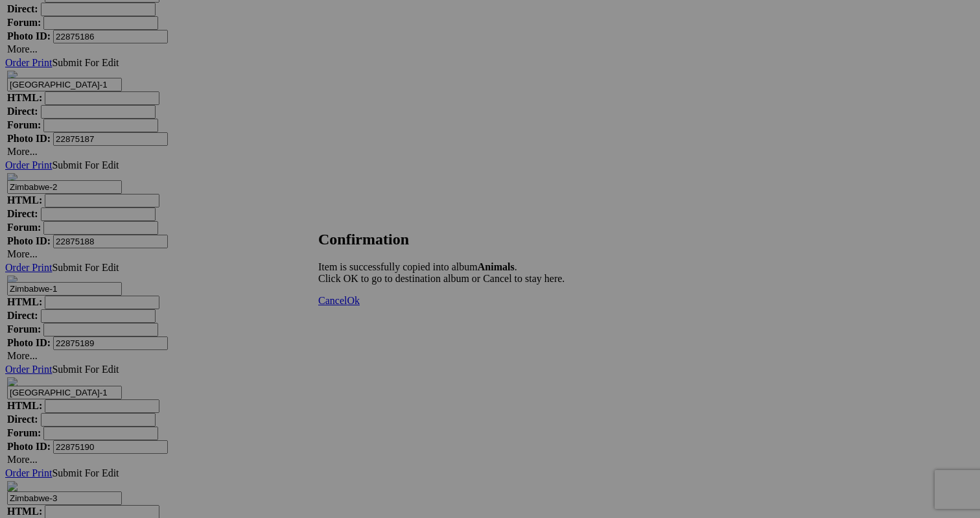
click at [360, 306] on link "Ok" at bounding box center [353, 300] width 13 height 11
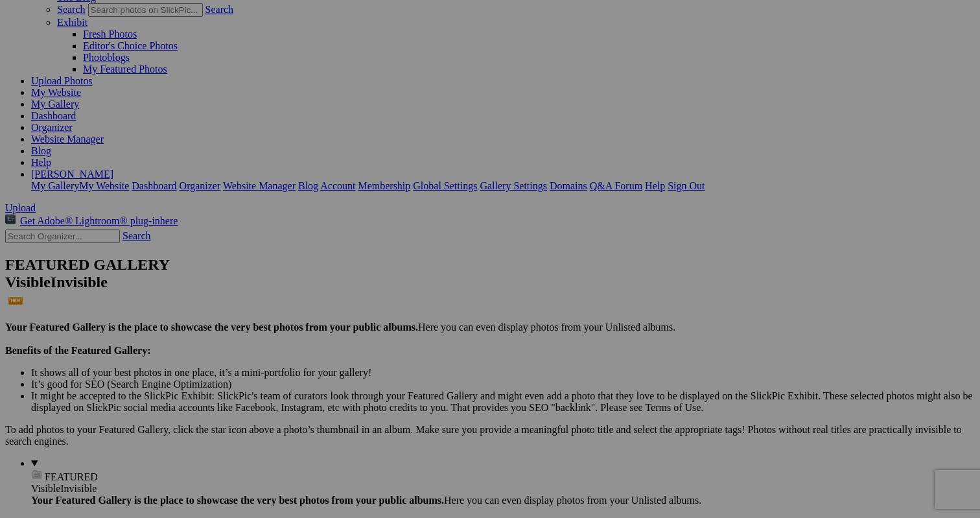
scroll to position [94, 0]
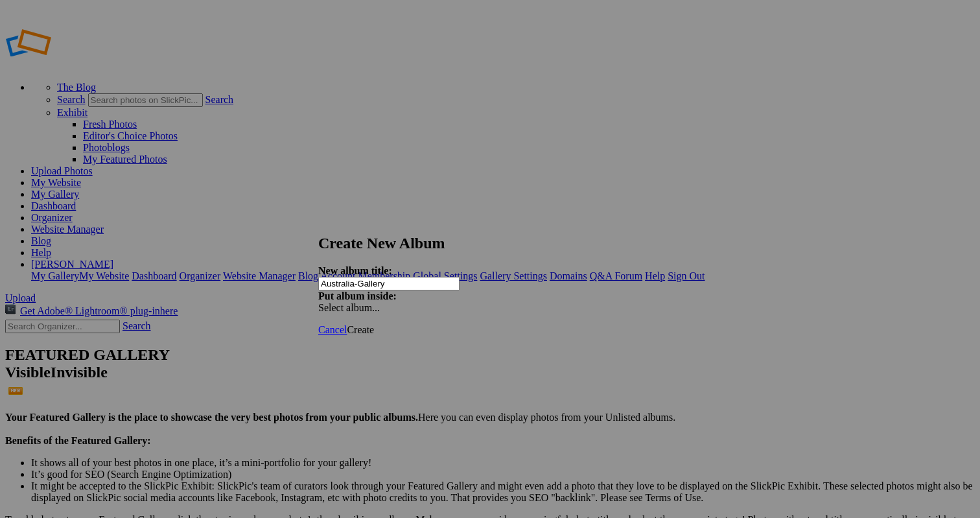
type input "Australia-Gallery"
click at [374, 324] on span "Create" at bounding box center [360, 329] width 27 height 11
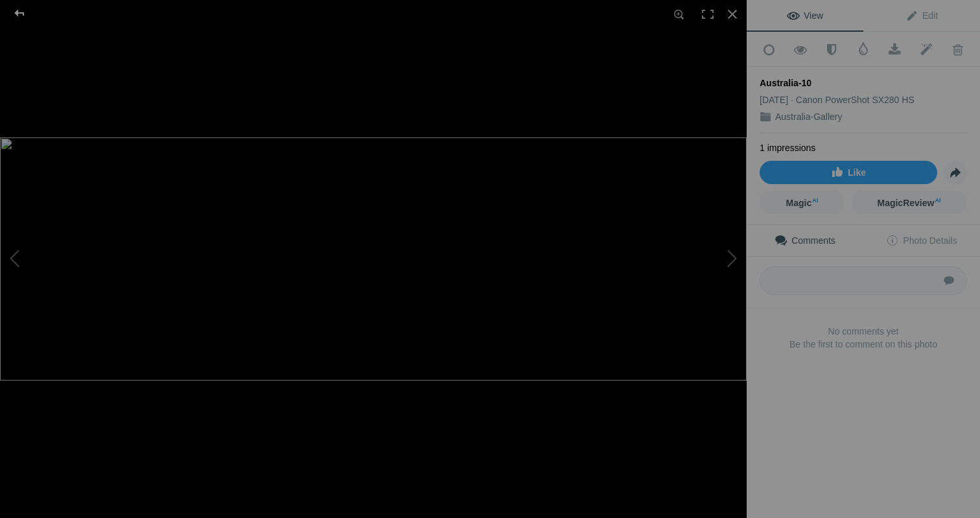
click at [22, 10] on div at bounding box center [19, 13] width 47 height 26
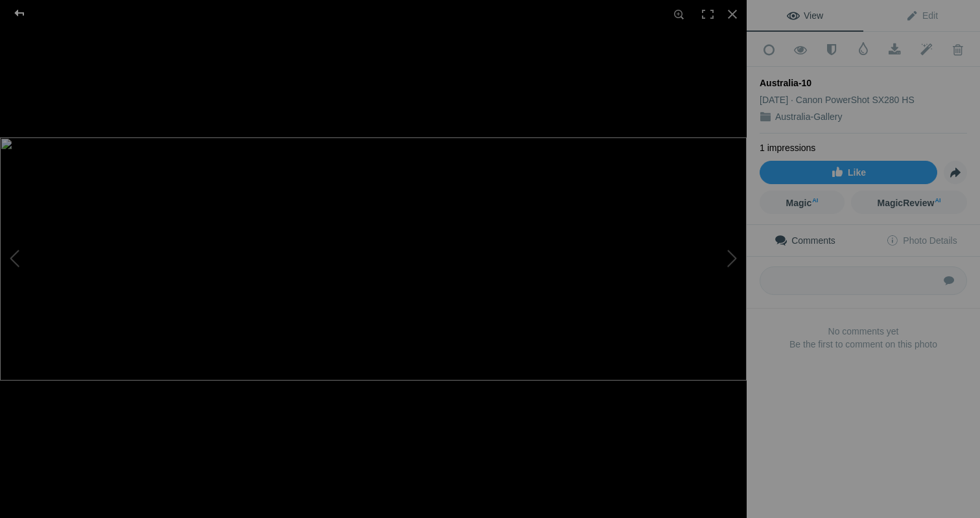
click at [20, 16] on div at bounding box center [19, 13] width 47 height 26
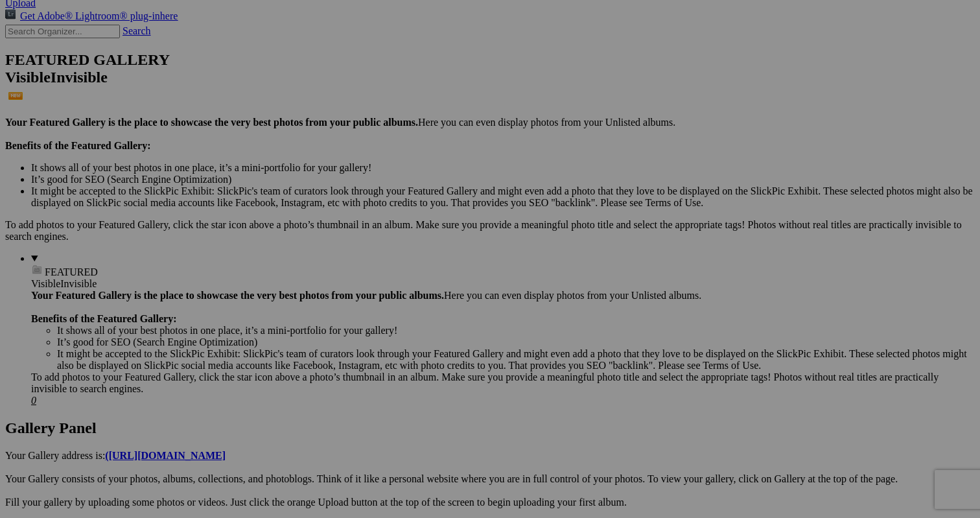
scroll to position [294, 0]
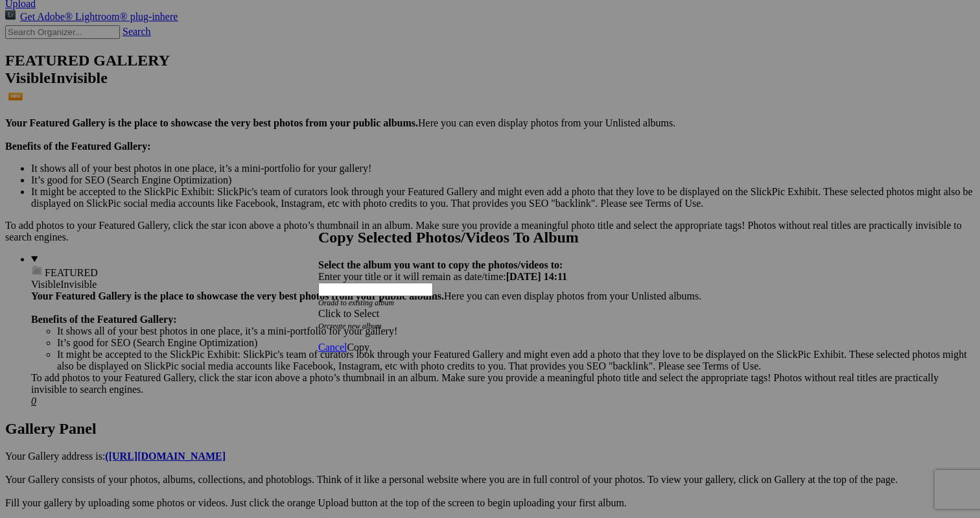
click at [451, 308] on div "Click to Select" at bounding box center [490, 314] width 344 height 12
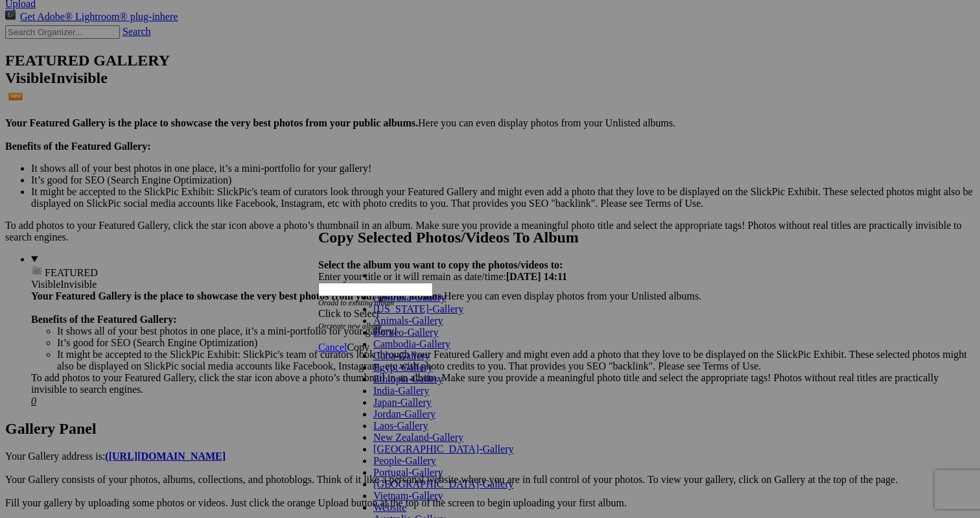
scroll to position [220, 0]
click at [406, 502] on span at bounding box center [406, 507] width 0 height 11
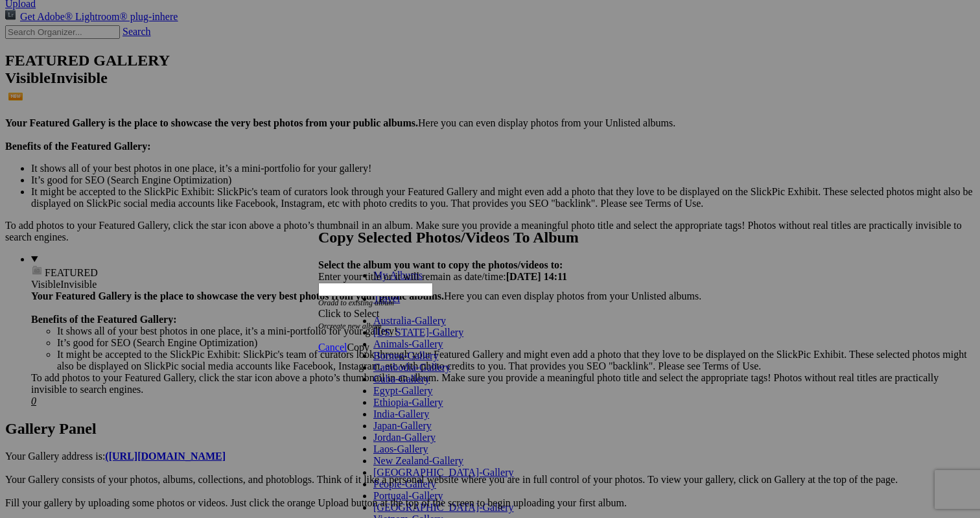
scroll to position [0, 0]
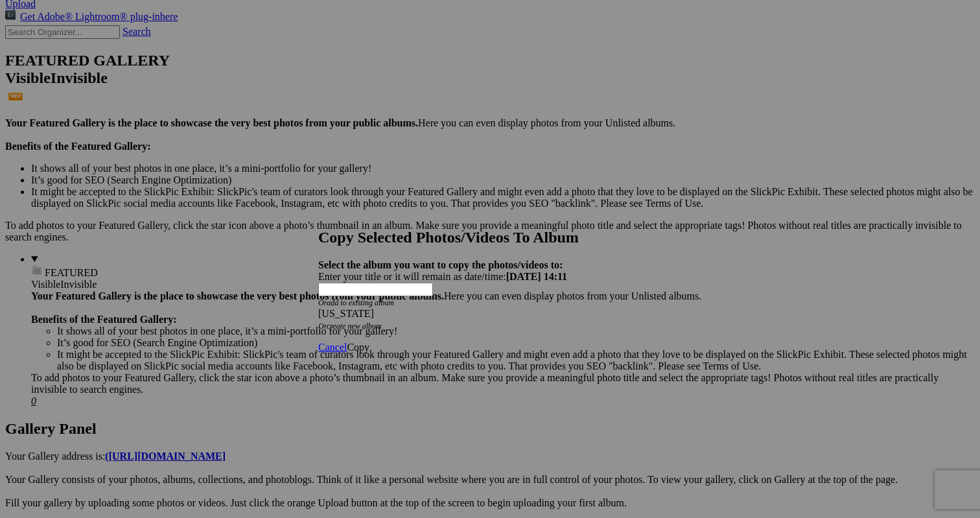
click at [382, 322] on link "create new album" at bounding box center [354, 326] width 55 height 9
click at [403, 271] on div "Enter your title or it will remain as date/time: 2025-09-08 14:11" at bounding box center [490, 277] width 344 height 12
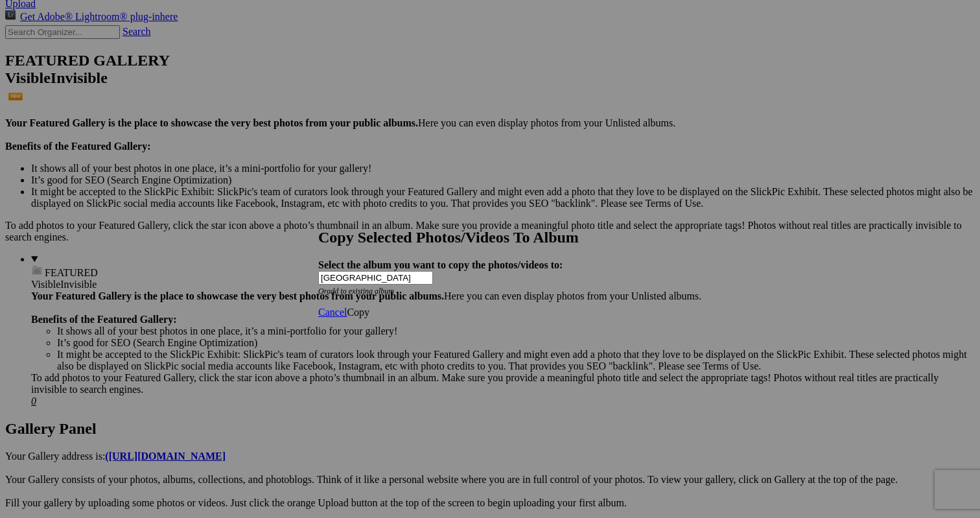
type input "Australia"
click at [347, 316] on span "Cancel" at bounding box center [332, 312] width 29 height 11
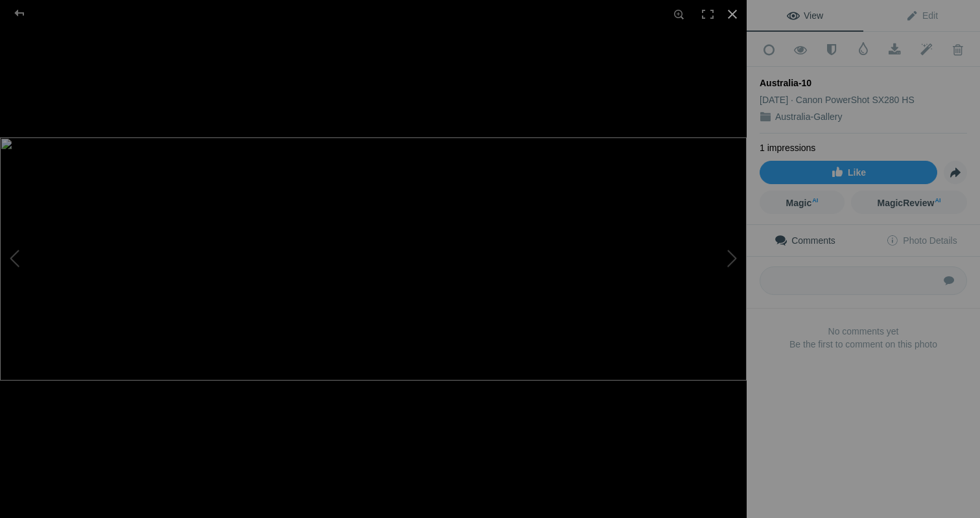
click at [731, 12] on div at bounding box center [732, 14] width 29 height 29
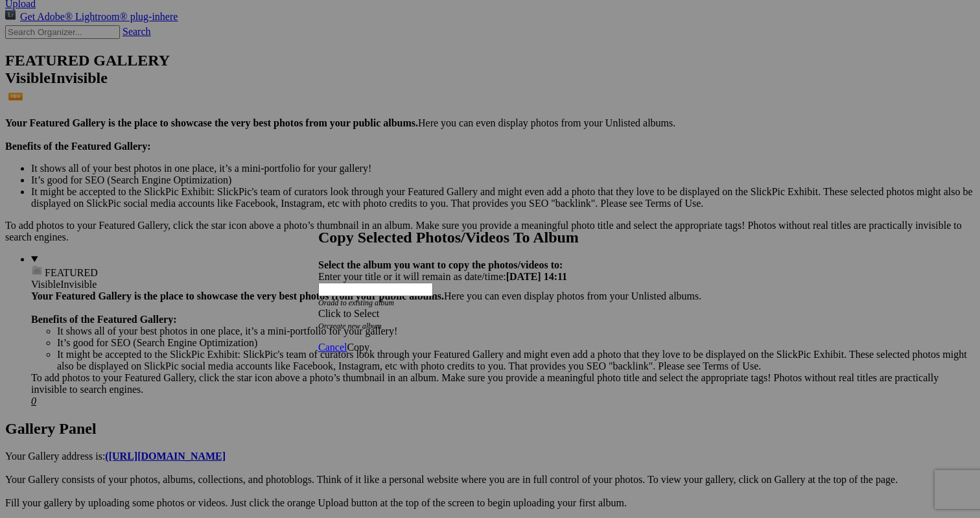
click at [567, 308] on div "Click to Select" at bounding box center [490, 314] width 344 height 12
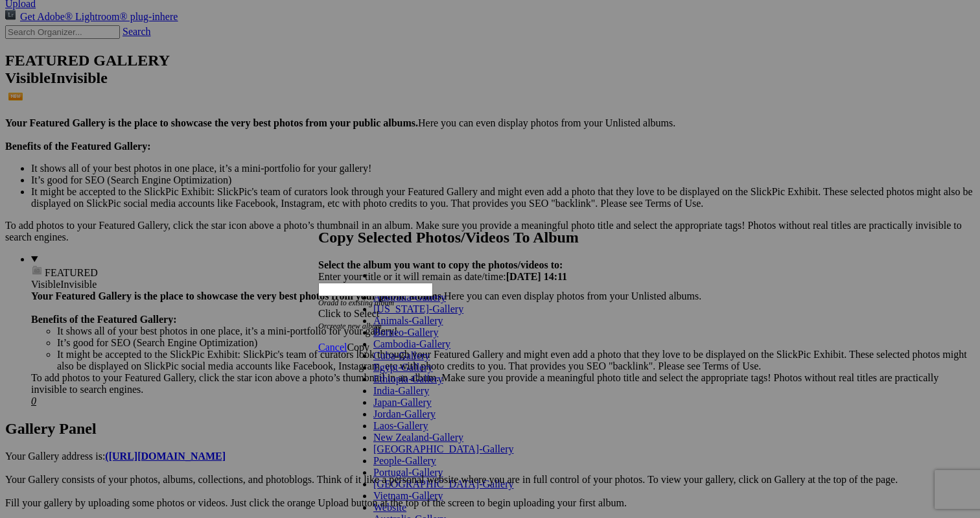
scroll to position [220, 0]
click at [406, 502] on span at bounding box center [406, 507] width 0 height 11
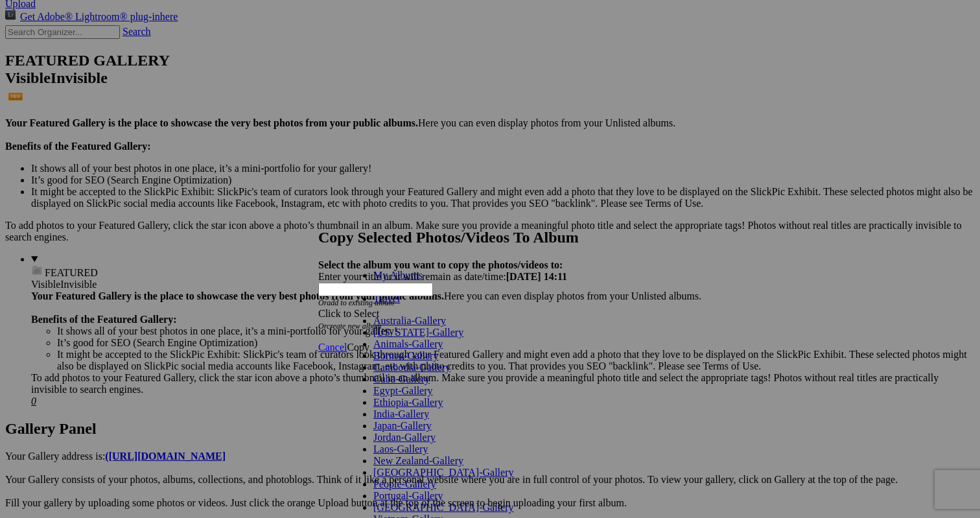
scroll to position [0, 0]
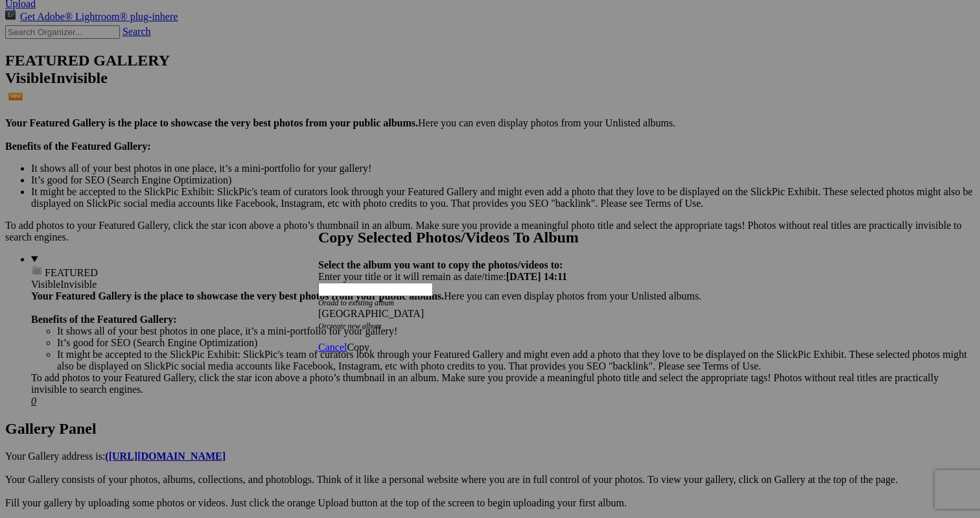
click at [369, 342] on span "Copy" at bounding box center [358, 347] width 23 height 11
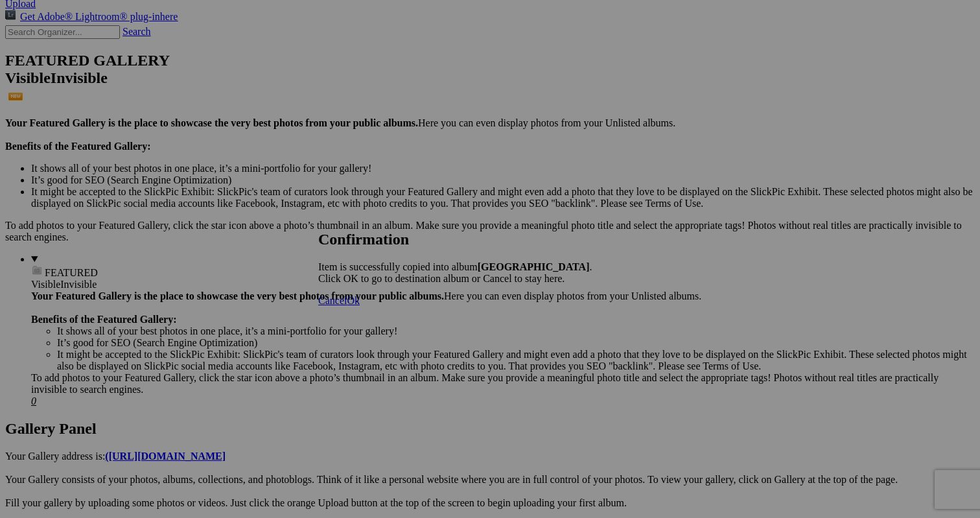
click at [360, 306] on span "Ok" at bounding box center [353, 300] width 13 height 11
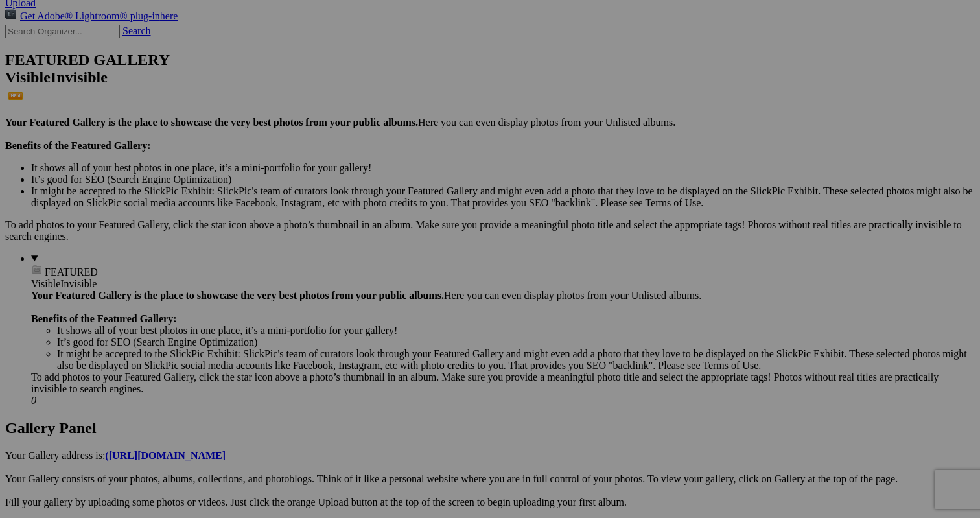
scroll to position [294, 0]
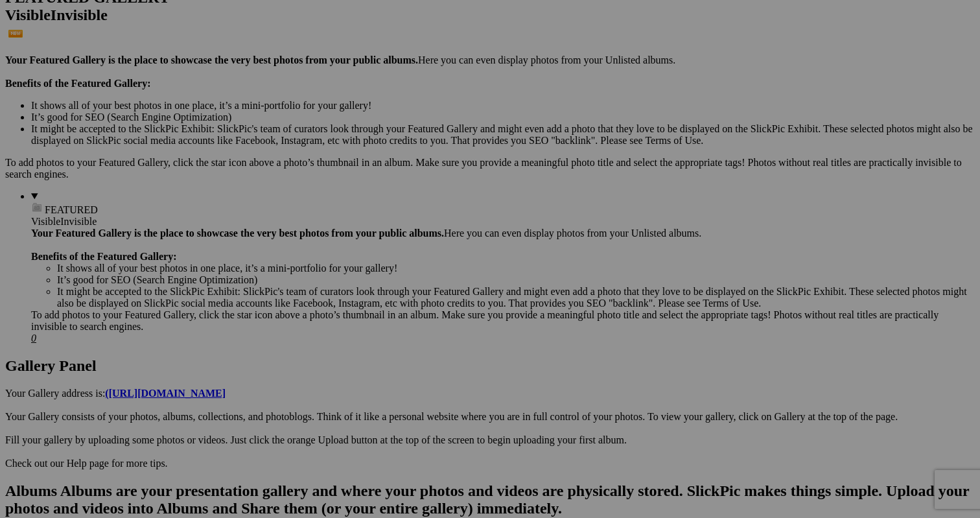
scroll to position [357, 0]
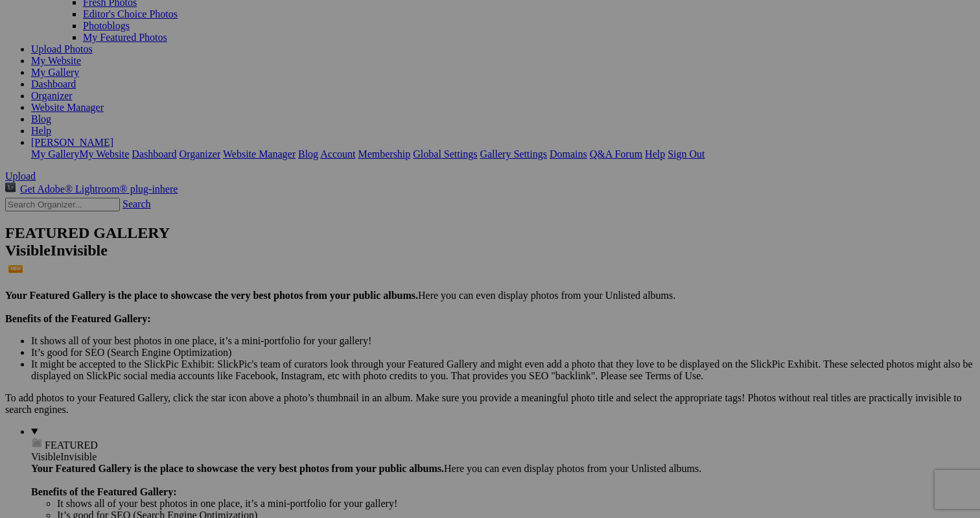
scroll to position [124, 0]
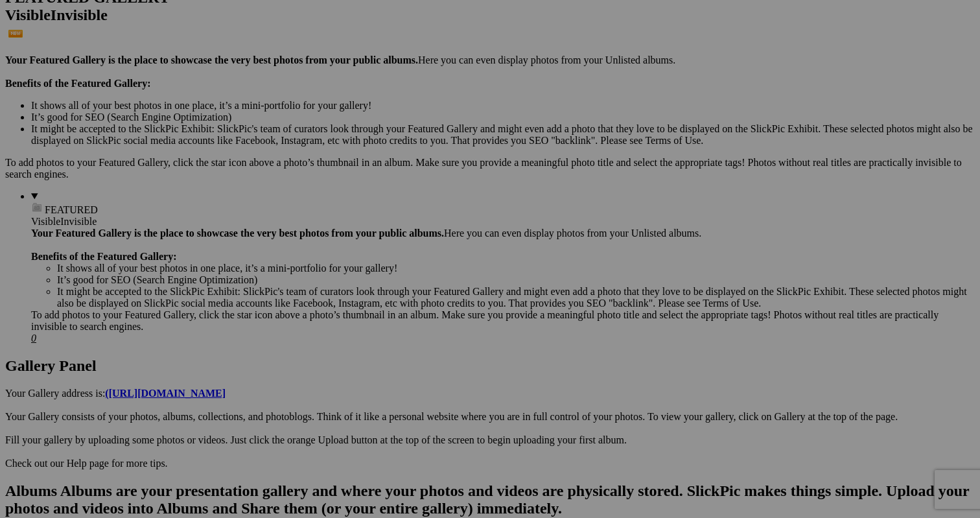
scroll to position [357, 0]
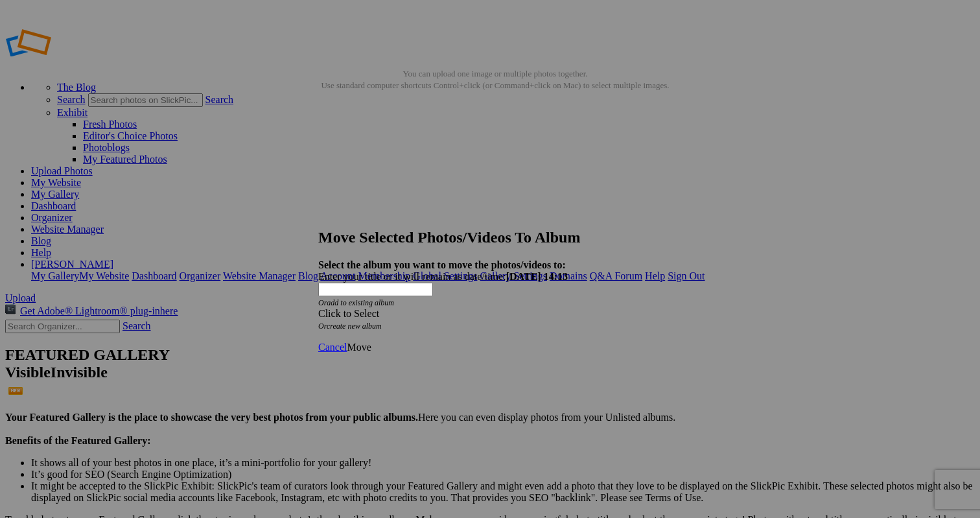
click at [473, 308] on div "Click to Select" at bounding box center [490, 314] width 344 height 12
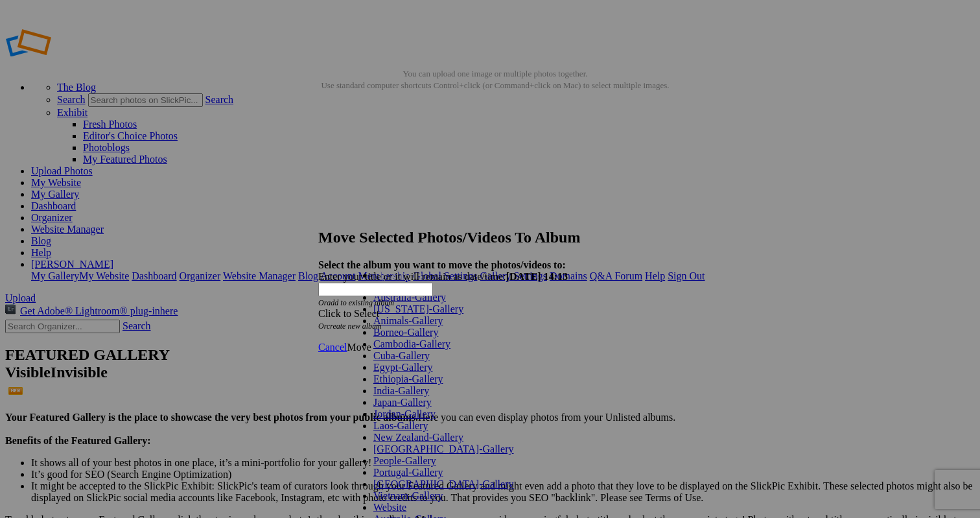
scroll to position [220, 0]
click at [406, 502] on span at bounding box center [406, 507] width 0 height 11
click at [347, 342] on span "Cancel" at bounding box center [332, 347] width 29 height 11
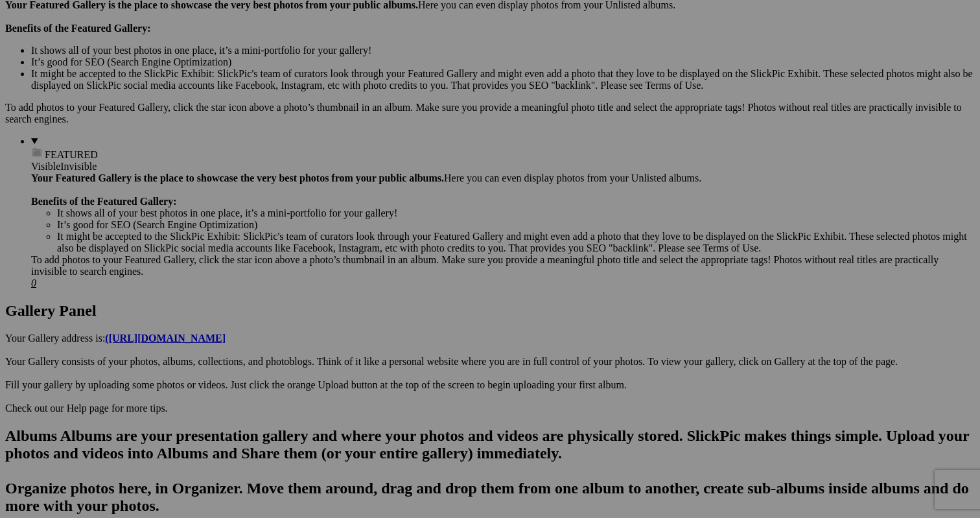
scroll to position [403, 0]
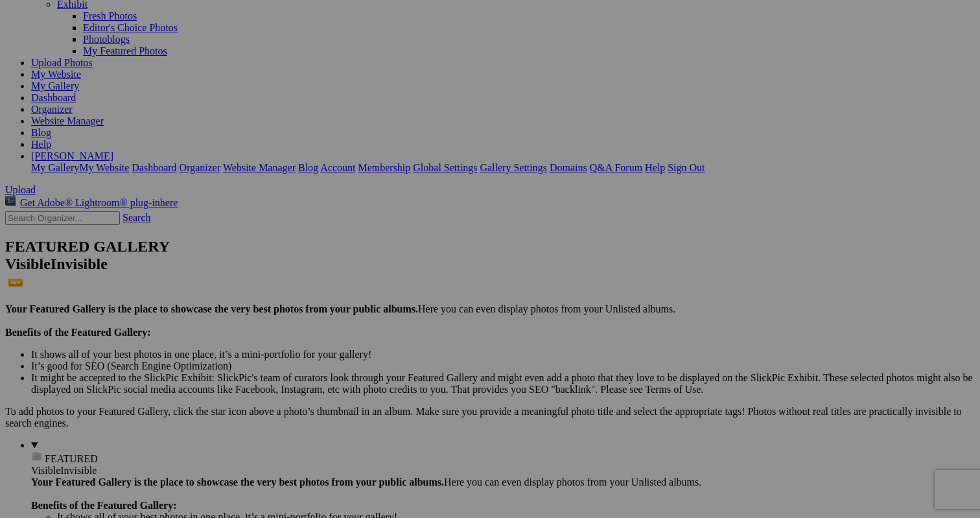
scroll to position [110, 0]
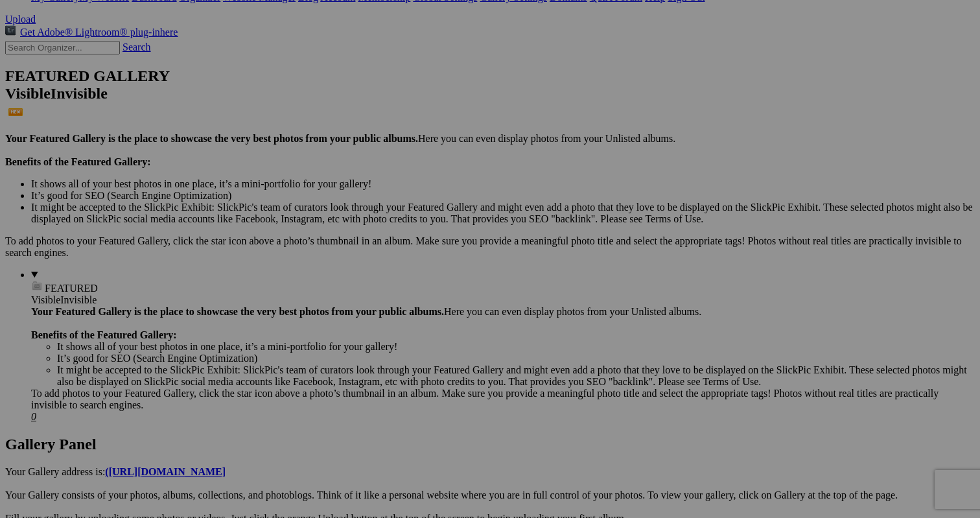
scroll to position [270, 0]
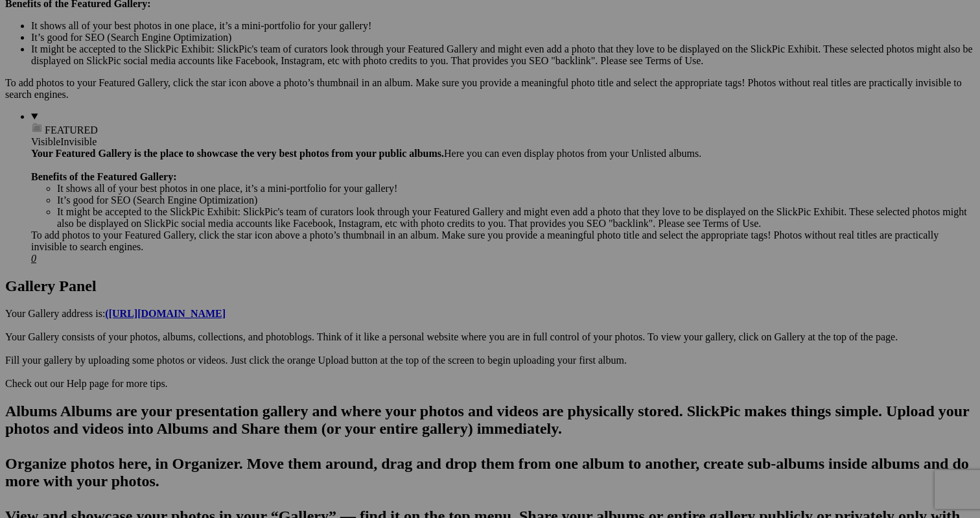
scroll to position [436, 0]
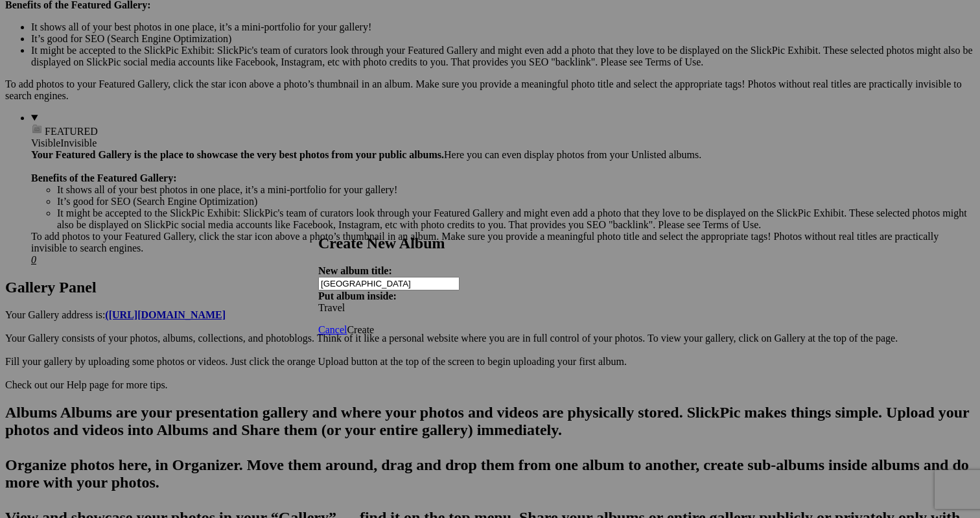
type input "[GEOGRAPHIC_DATA]"
click at [374, 324] on span "Create" at bounding box center [360, 329] width 27 height 11
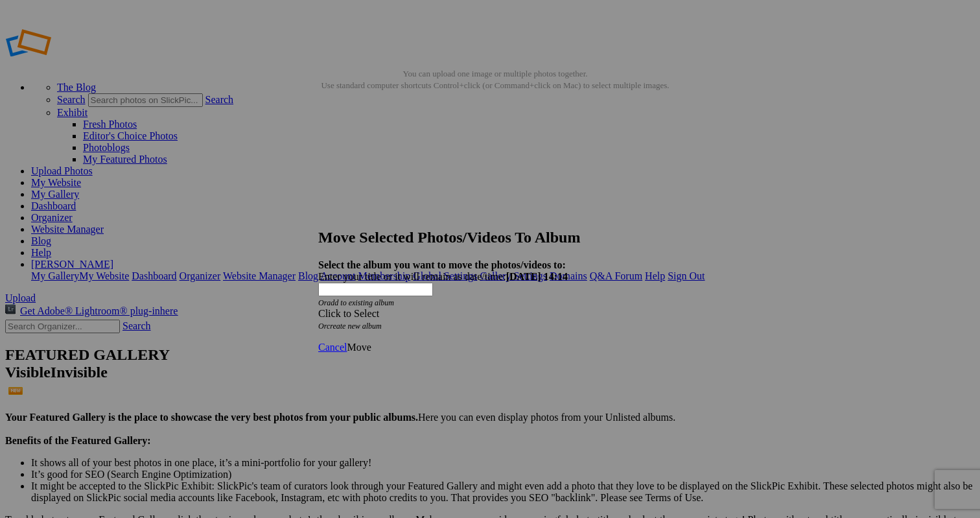
click at [318, 308] on span at bounding box center [318, 313] width 0 height 11
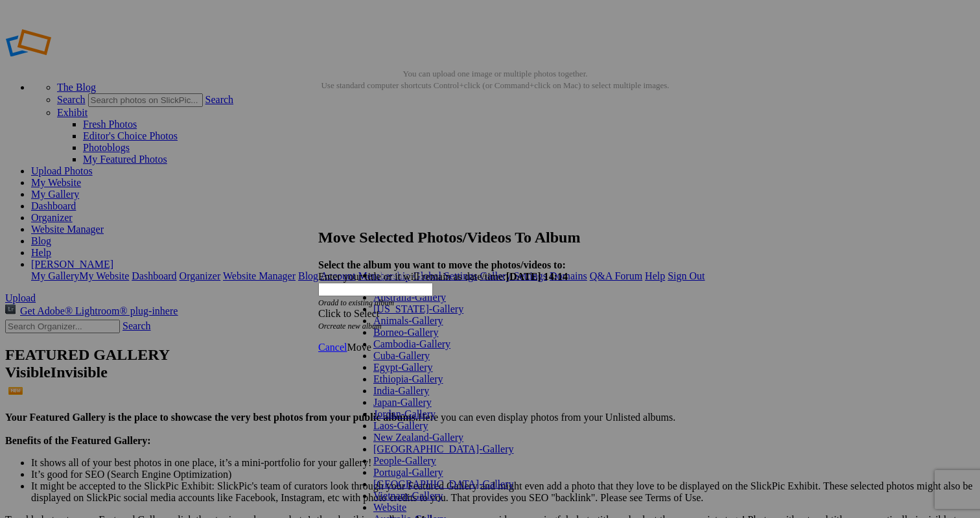
scroll to position [220, 0]
click at [406, 502] on span at bounding box center [406, 507] width 0 height 11
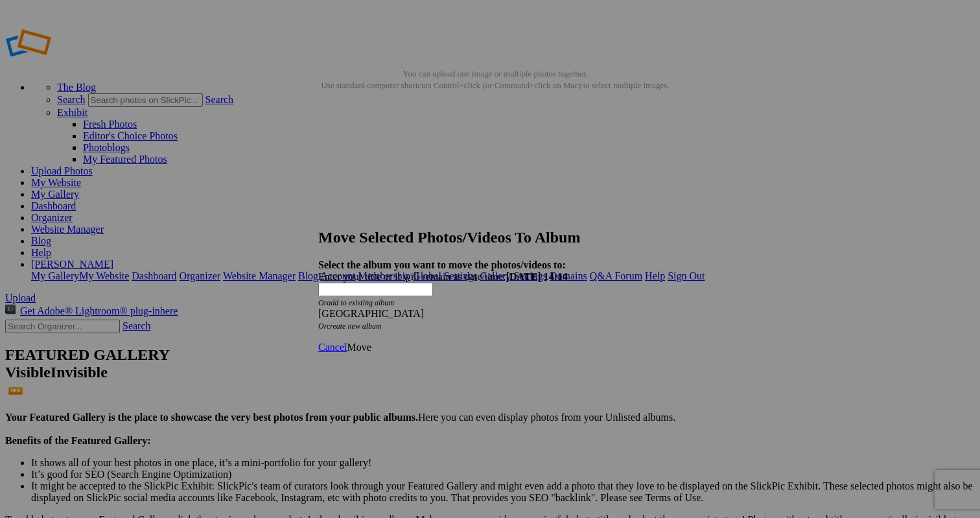
click at [371, 342] on span "Move" at bounding box center [359, 347] width 24 height 11
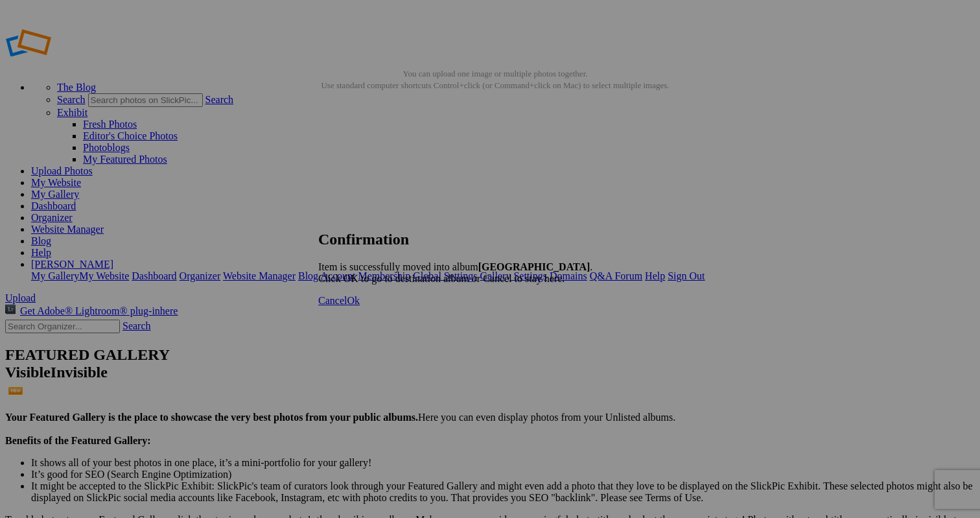
click at [360, 306] on link "Ok" at bounding box center [353, 300] width 13 height 11
